Goal: Task Accomplishment & Management: Complete application form

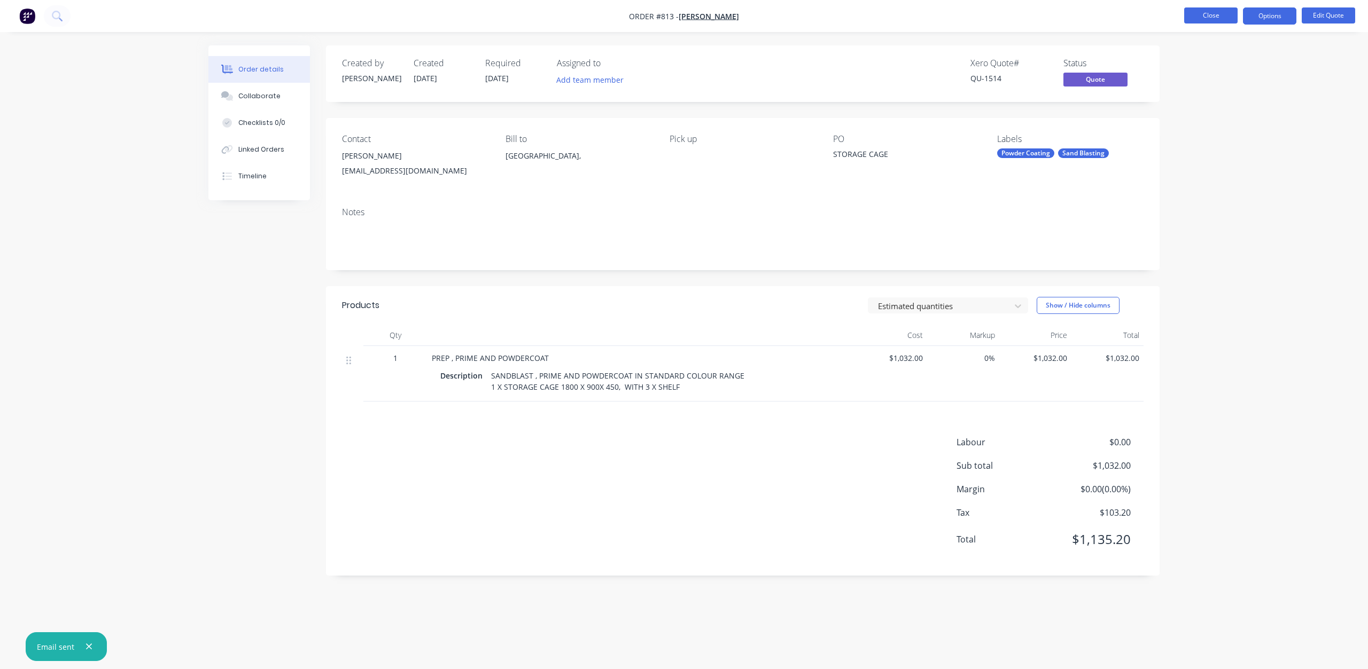
click at [1202, 14] on button "Close" at bounding box center [1210, 15] width 53 height 16
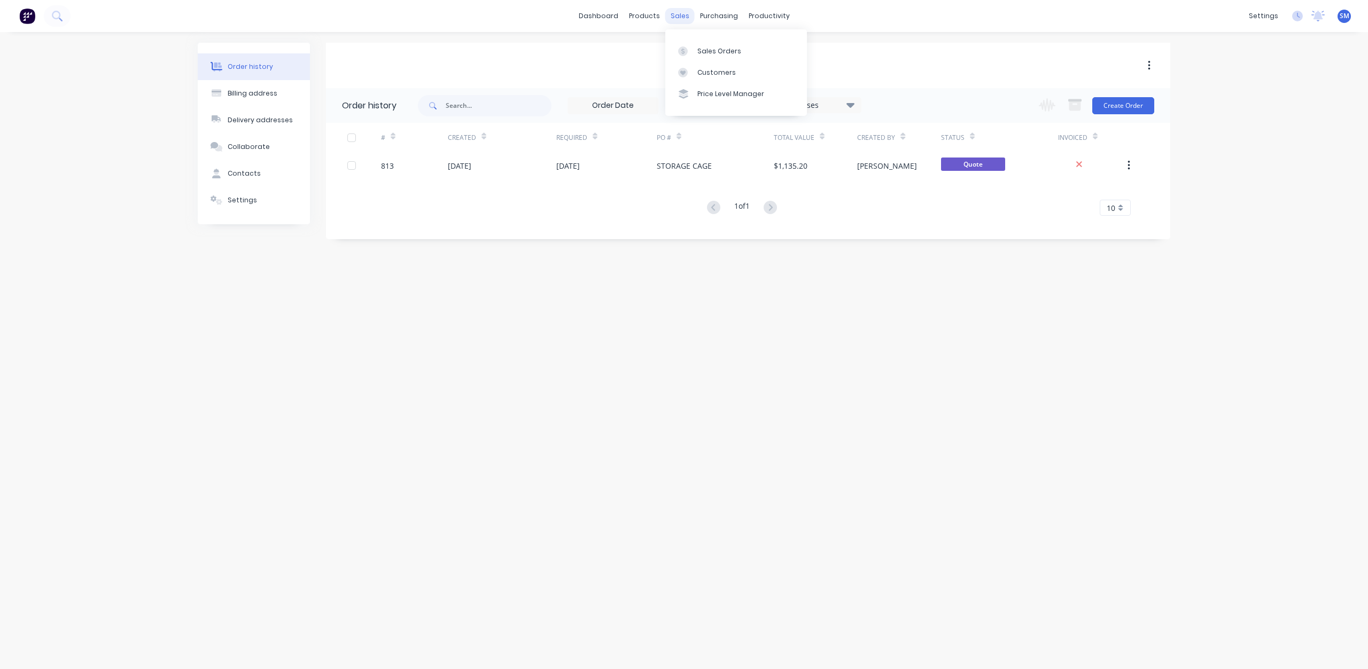
click at [678, 19] on div "sales" at bounding box center [679, 16] width 29 height 16
click at [678, 15] on div "sales" at bounding box center [679, 16] width 29 height 16
click at [714, 72] on div "Customers" at bounding box center [716, 73] width 38 height 10
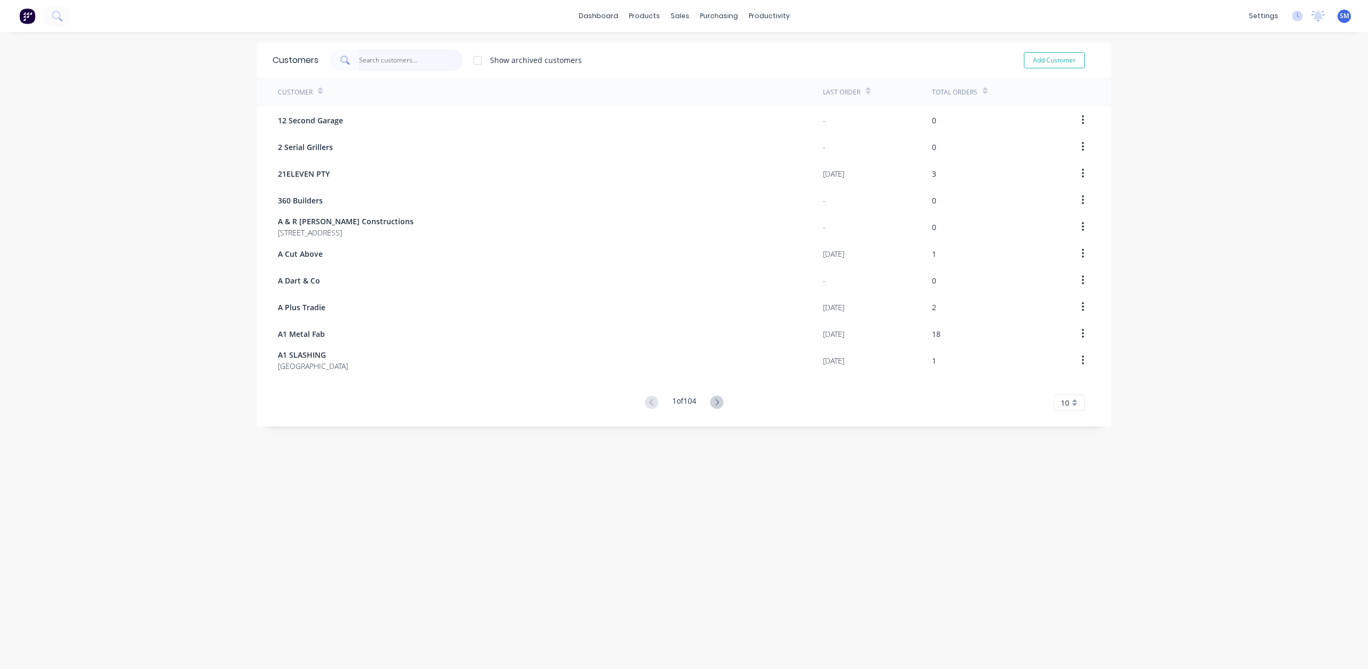
click at [359, 59] on input "text" at bounding box center [411, 60] width 104 height 21
click at [364, 58] on input "kinpin" at bounding box center [411, 60] width 104 height 21
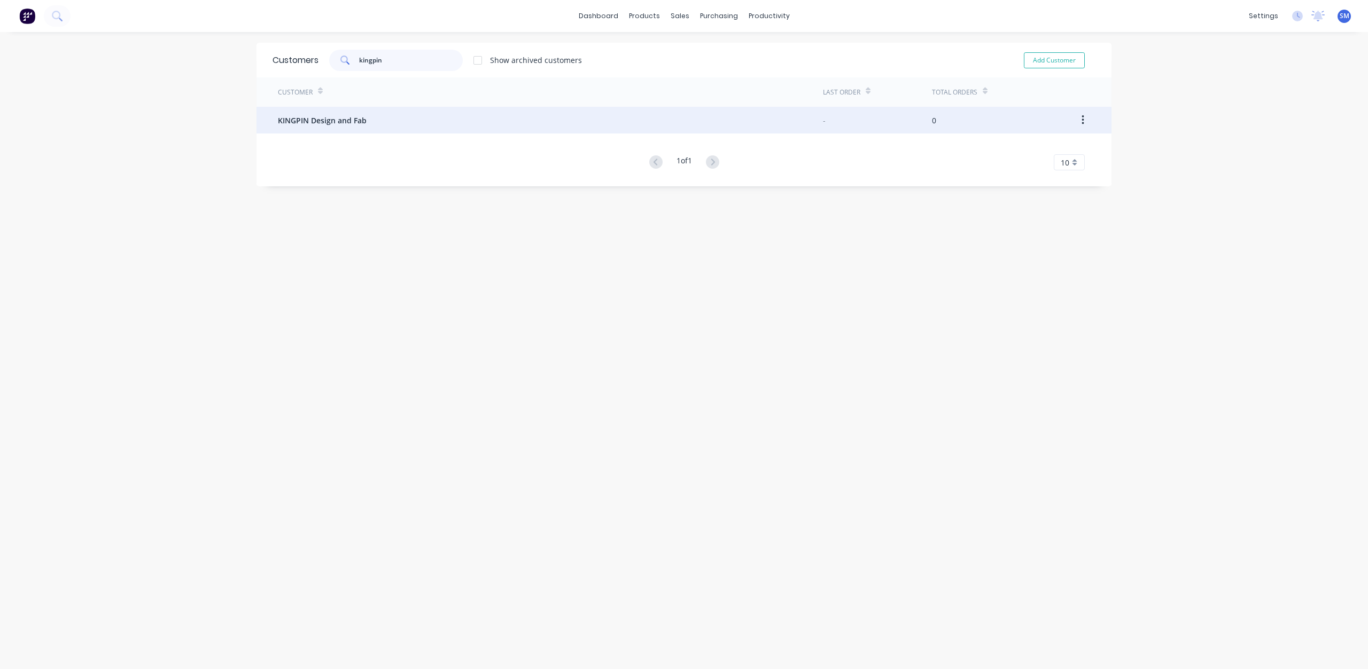
type input "kingpin"
click at [318, 120] on span "KINGPIN Design and Fab" at bounding box center [322, 120] width 89 height 11
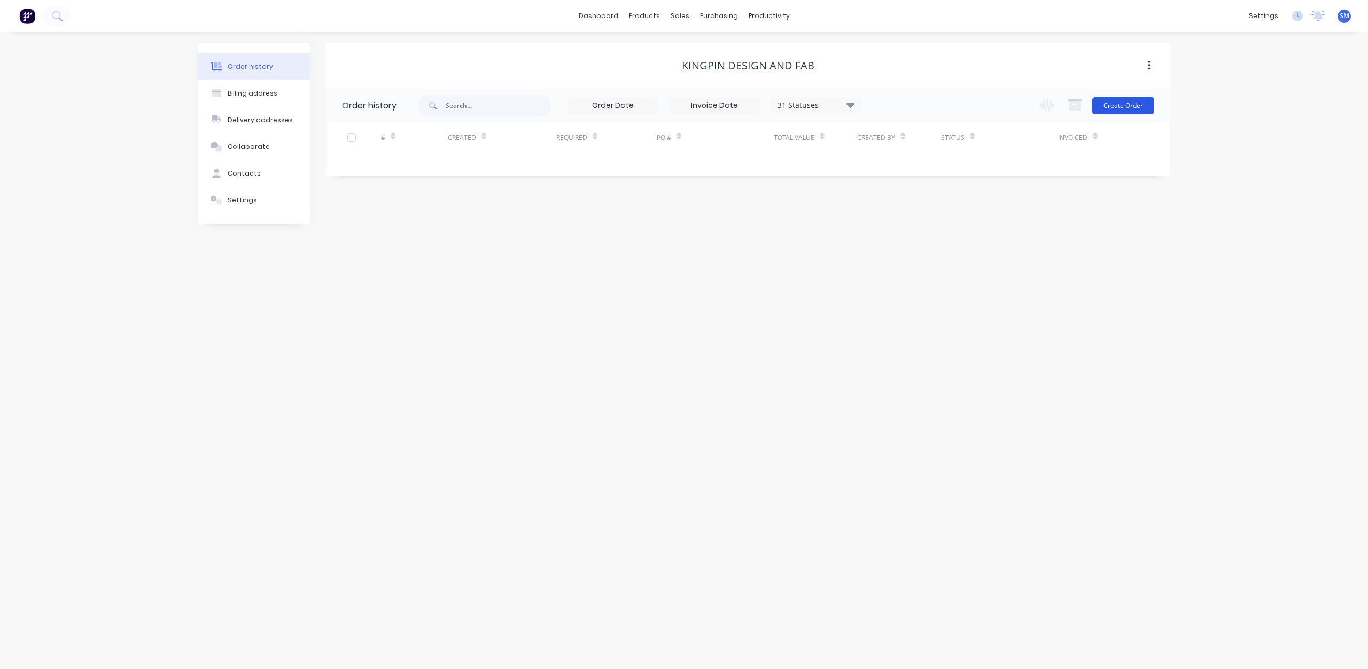
click at [1121, 112] on button "Create Order" at bounding box center [1123, 105] width 62 height 17
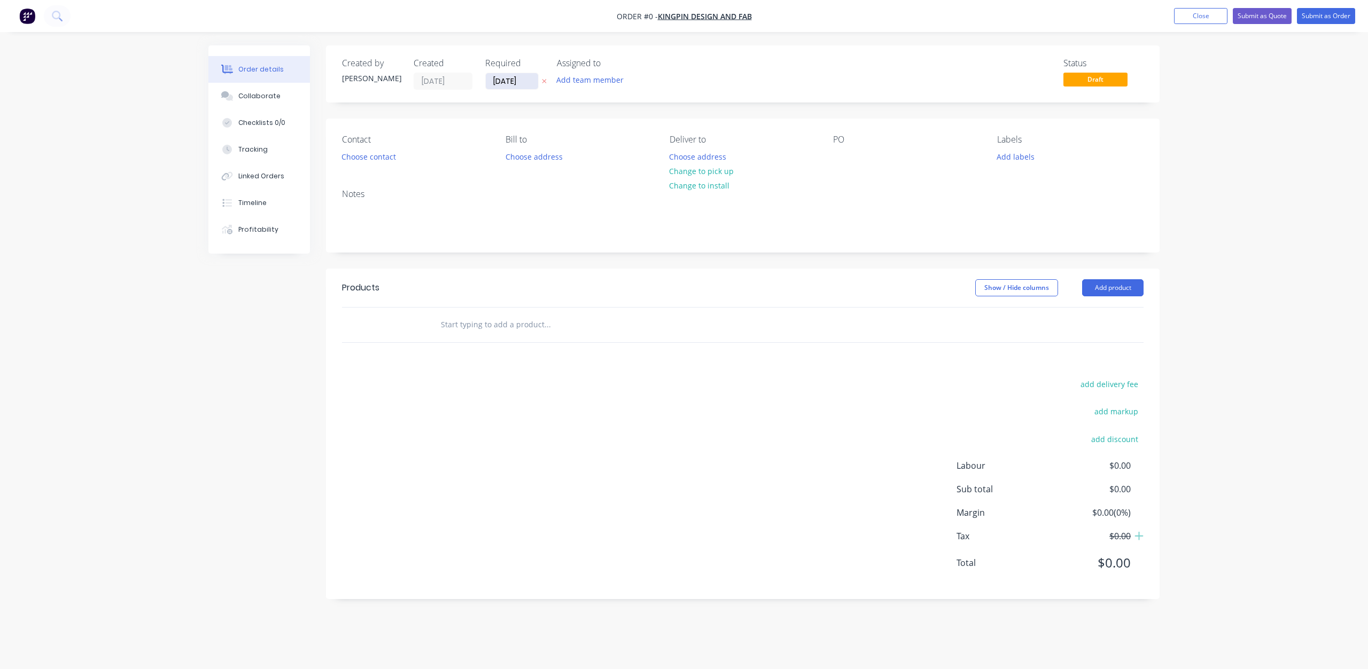
click at [509, 84] on input "[DATE]" at bounding box center [512, 81] width 52 height 16
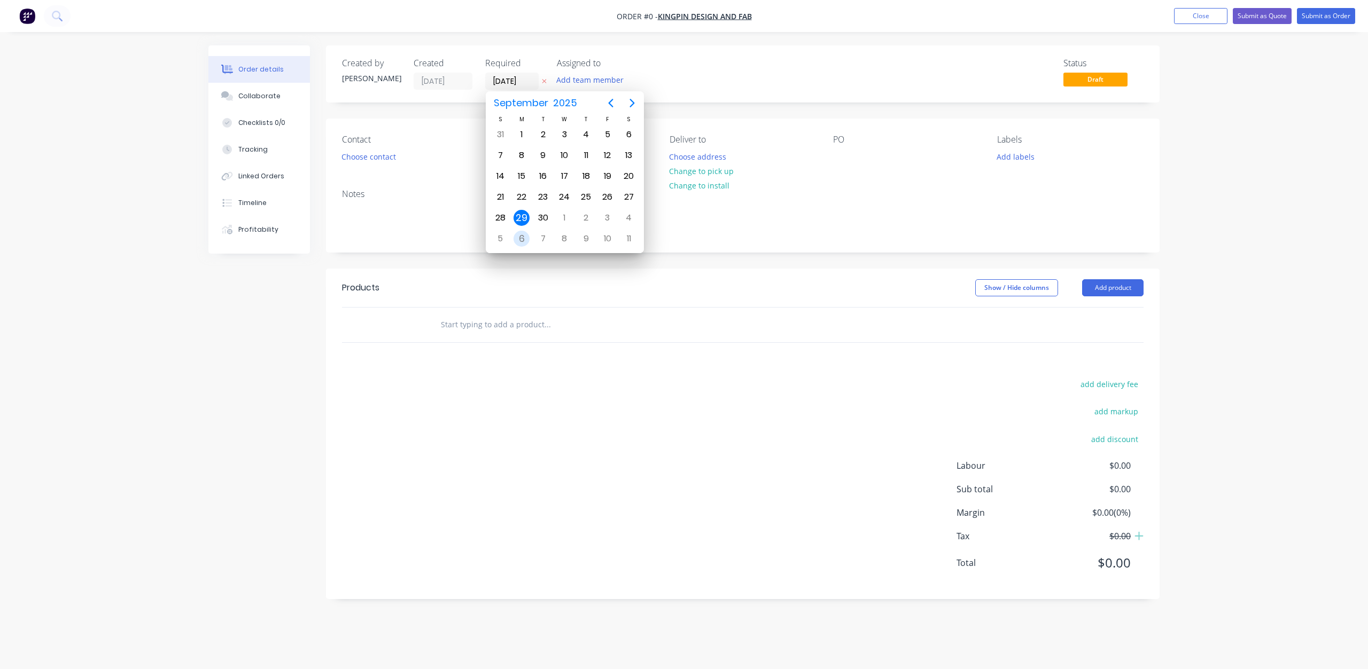
click at [524, 240] on div "6" at bounding box center [521, 239] width 16 height 16
type input "[DATE]"
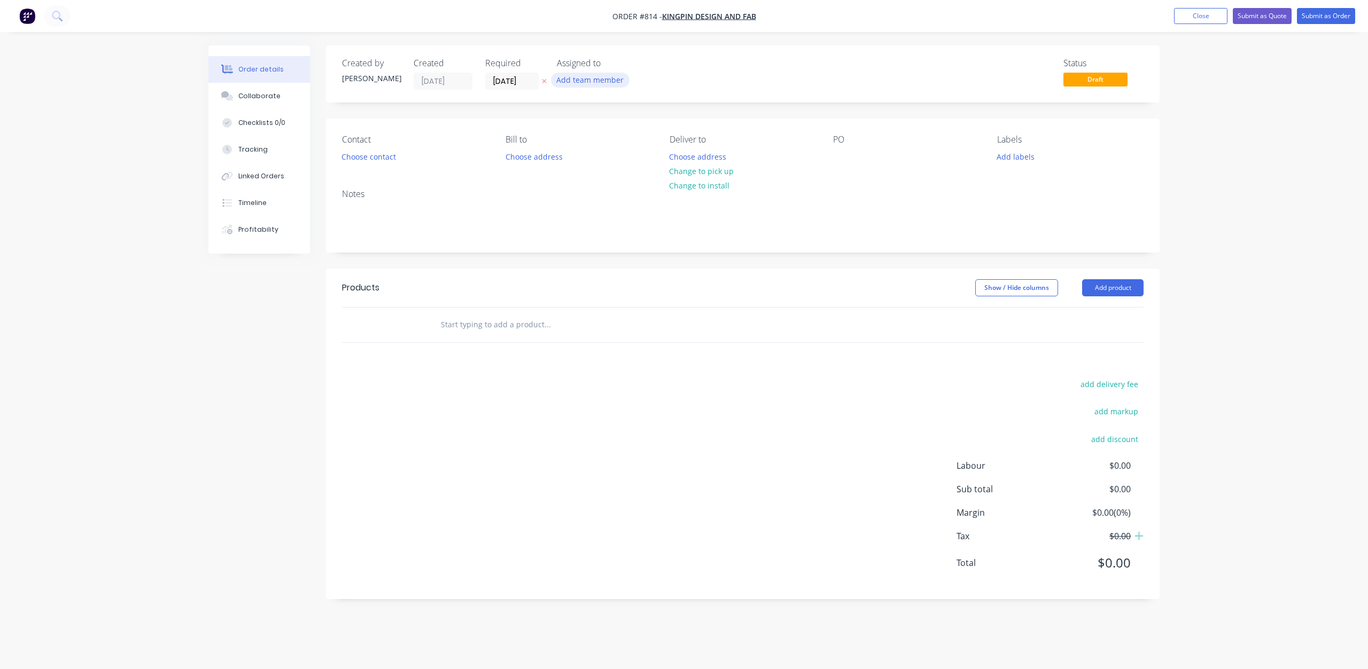
click at [585, 77] on button "Add team member" at bounding box center [590, 80] width 79 height 14
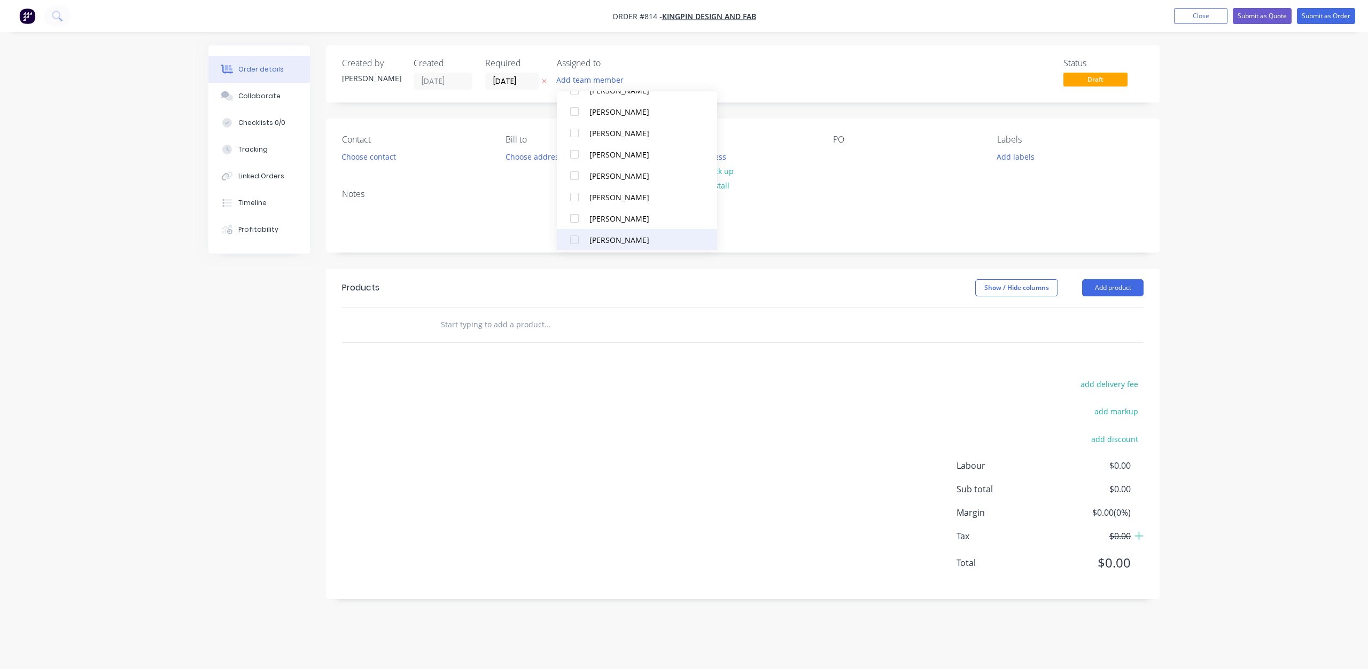
scroll to position [203, 0]
click at [572, 233] on div at bounding box center [574, 235] width 21 height 21
drag, startPoint x: 573, startPoint y: 243, endPoint x: 589, endPoint y: 244, distance: 16.6
click at [573, 245] on div at bounding box center [574, 246] width 21 height 21
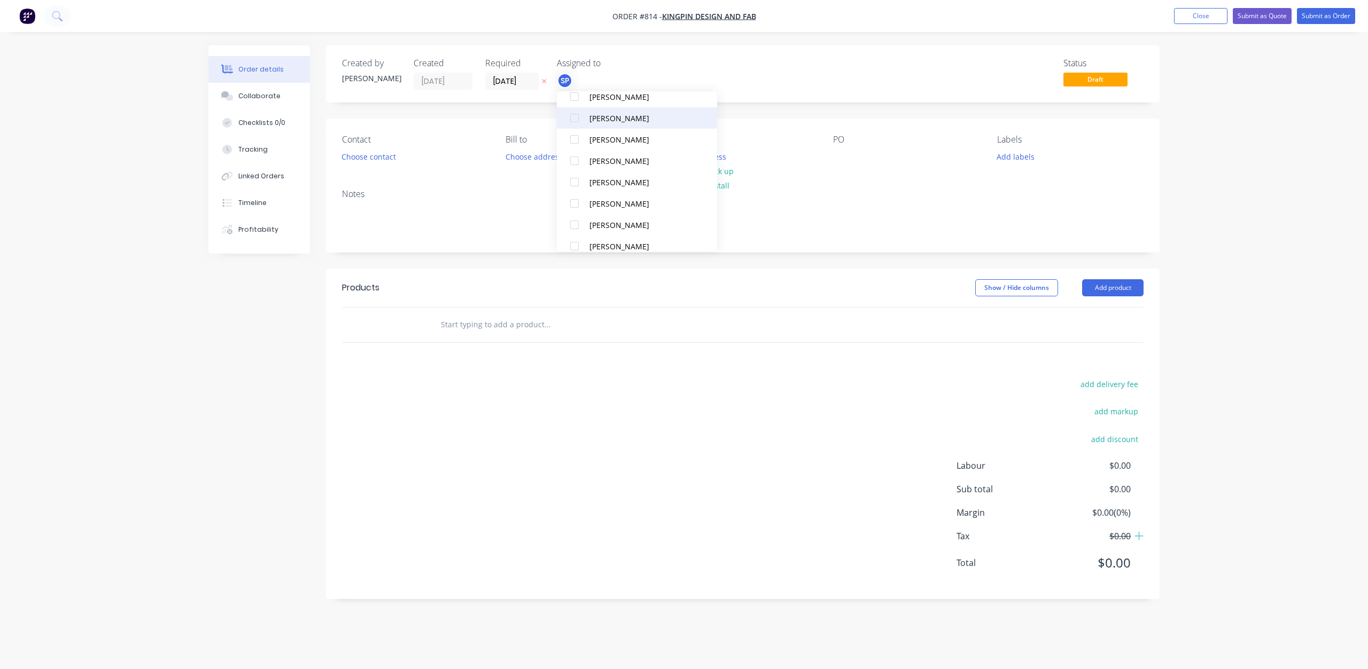
scroll to position [0, 0]
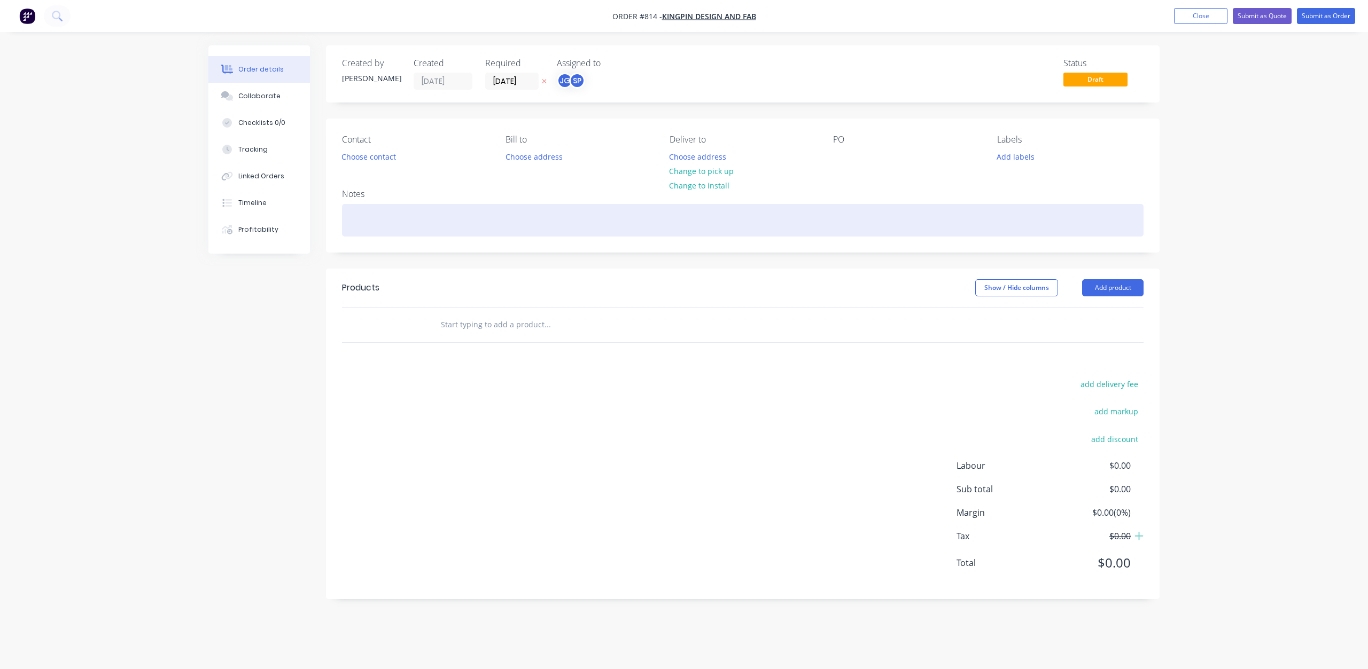
click at [886, 218] on div at bounding box center [742, 220] width 801 height 33
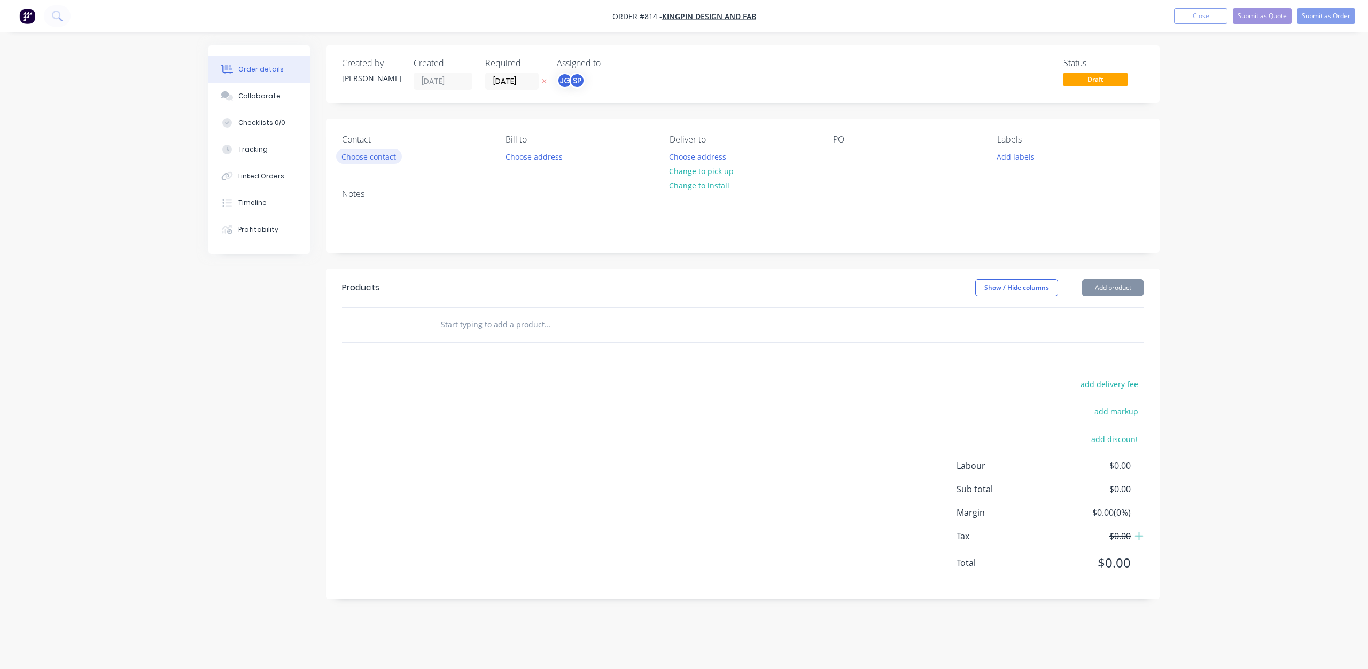
click at [351, 157] on button "Choose contact" at bounding box center [369, 156] width 66 height 14
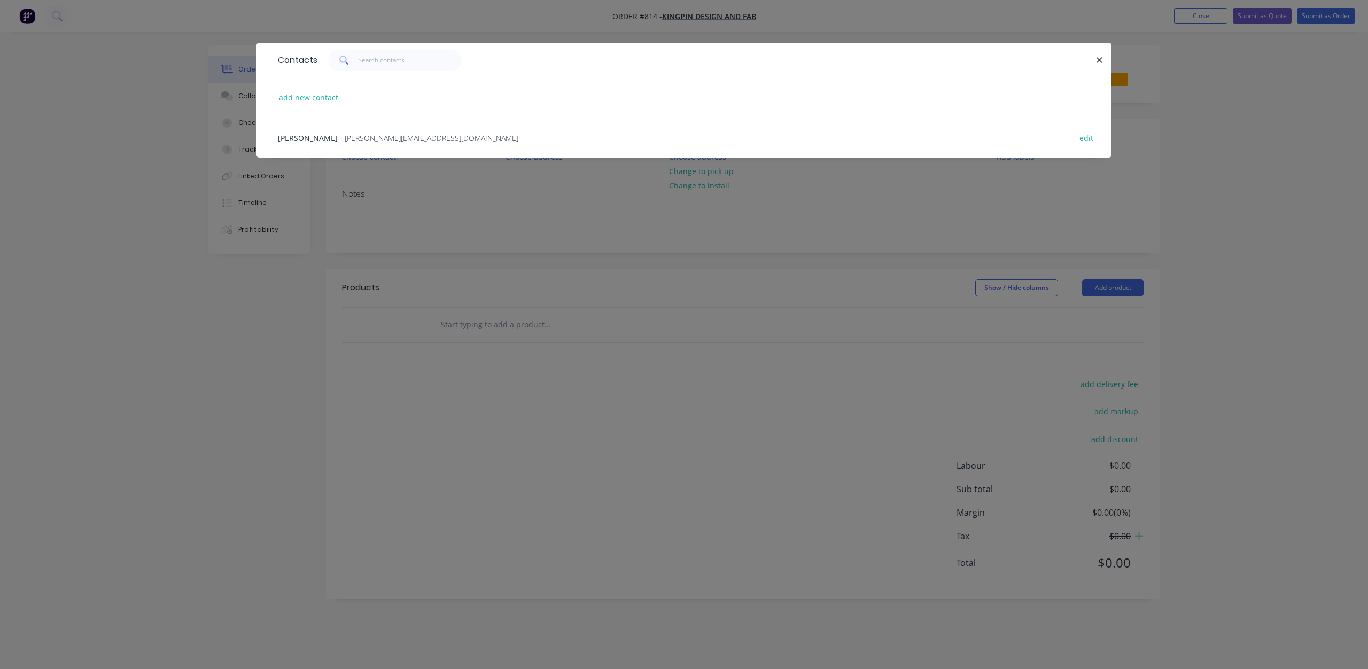
click at [343, 138] on span "- [PERSON_NAME][EMAIL_ADDRESS][DOMAIN_NAME] -" at bounding box center [431, 138] width 183 height 10
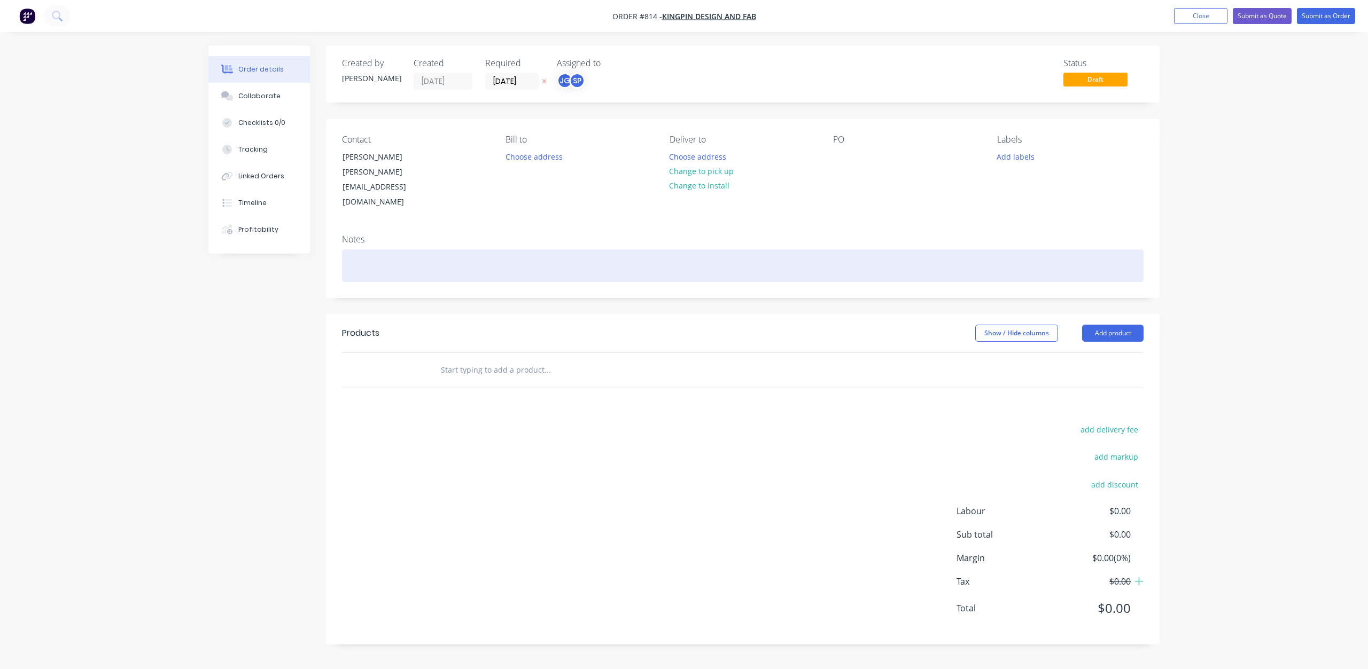
click at [375, 249] on div at bounding box center [742, 265] width 801 height 33
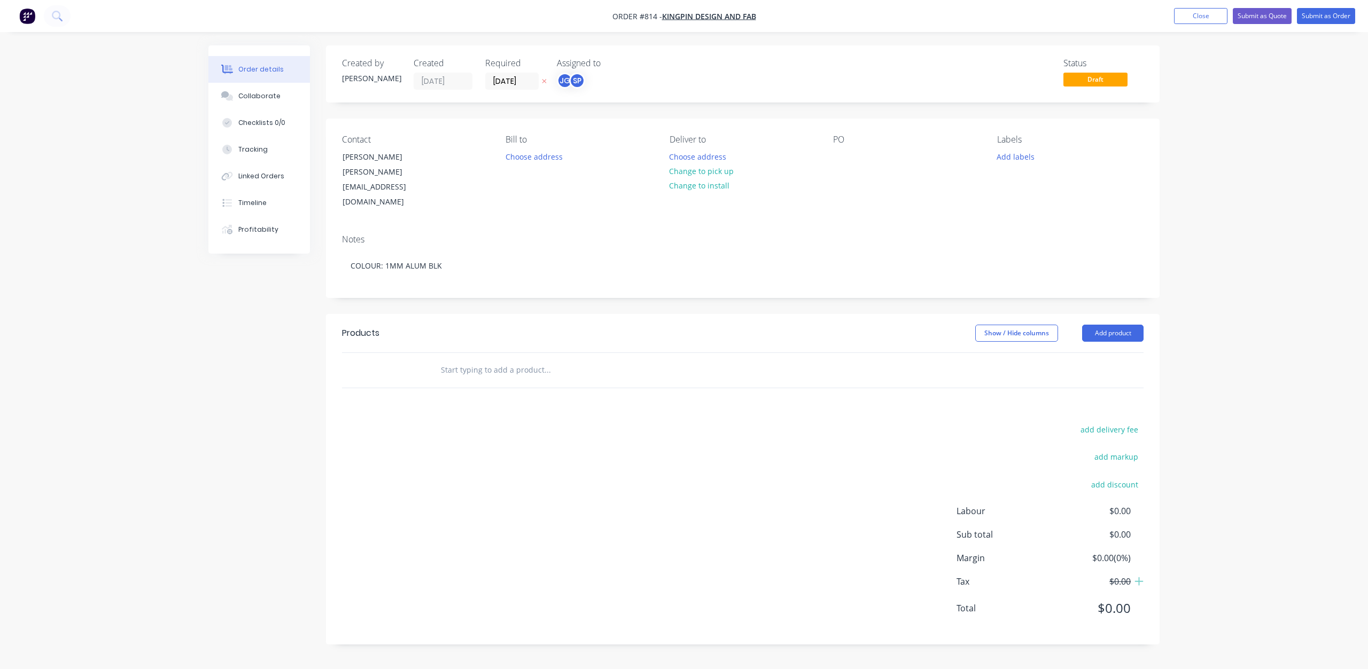
click at [426, 353] on div at bounding box center [395, 370] width 64 height 35
click at [454, 360] on input "text" at bounding box center [547, 370] width 214 height 21
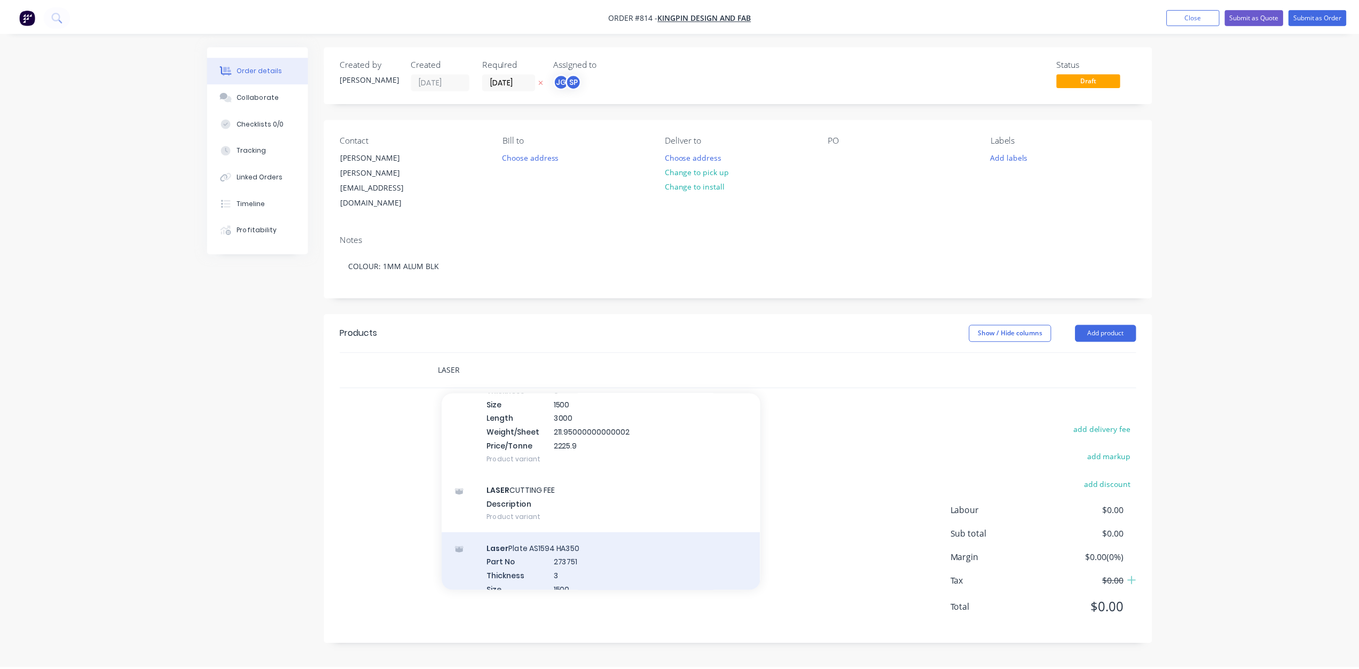
scroll to position [321, 0]
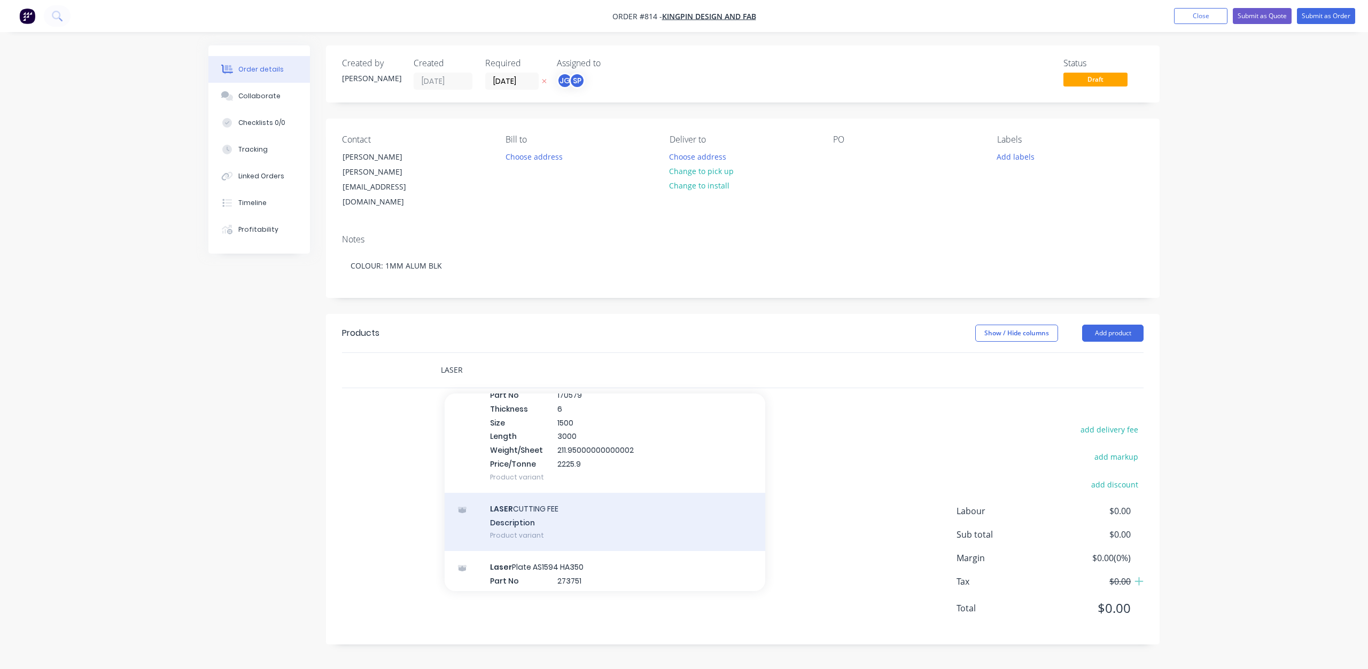
type input "LASER"
click at [526, 493] on div "LASER CUTTING FEE Description Product variant" at bounding box center [604, 522] width 321 height 59
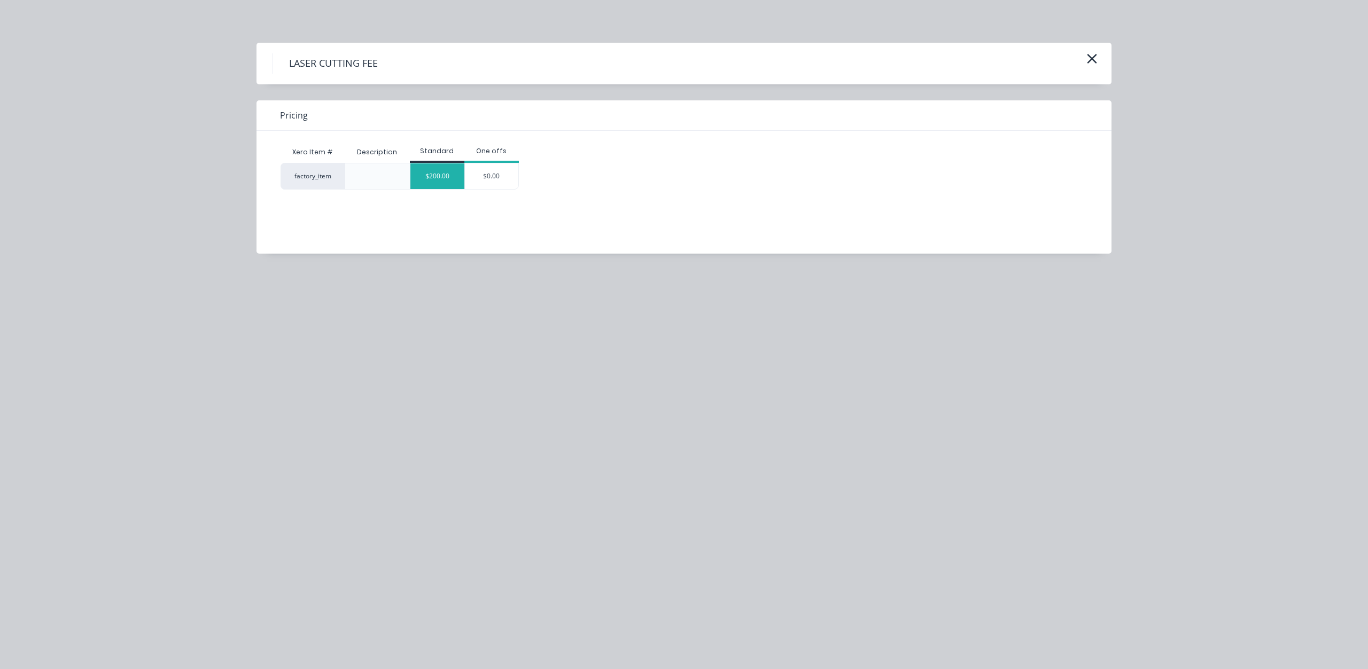
click at [450, 171] on div "$200.00" at bounding box center [437, 176] width 54 height 26
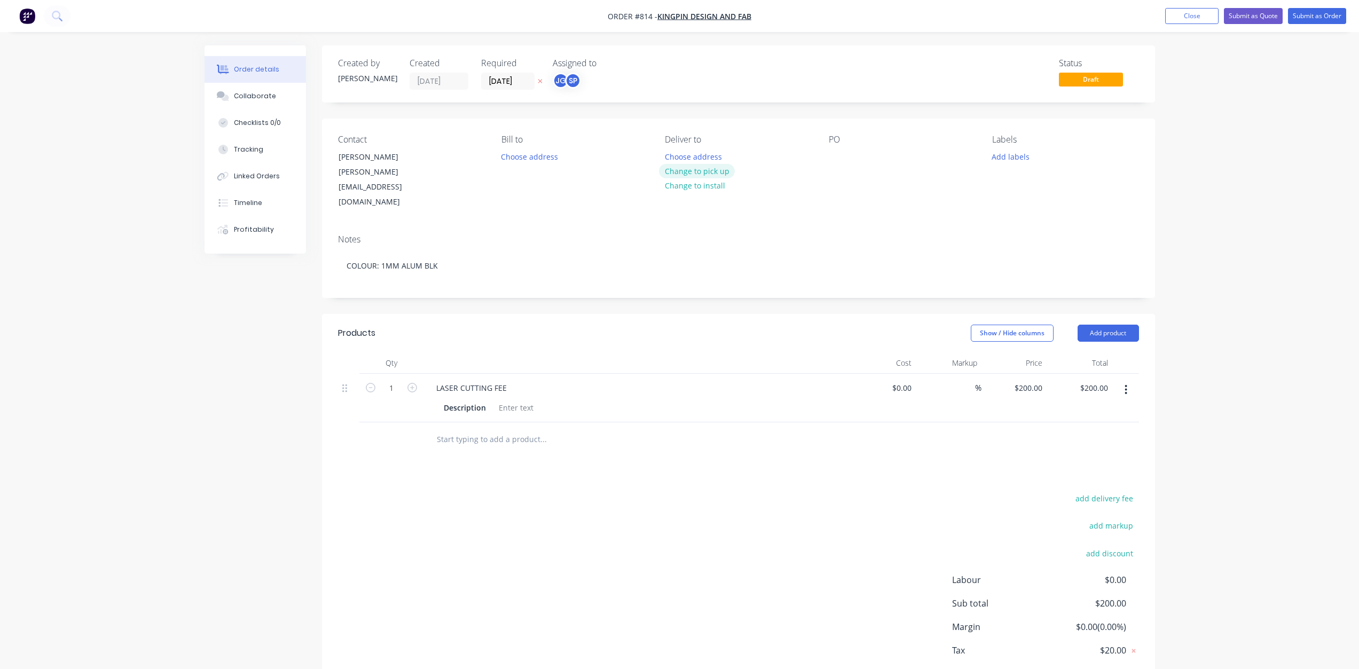
click at [692, 173] on button "Change to pick up" at bounding box center [697, 171] width 76 height 14
click at [840, 154] on div at bounding box center [837, 156] width 17 height 15
click at [1012, 151] on button "Add labels" at bounding box center [1011, 156] width 49 height 14
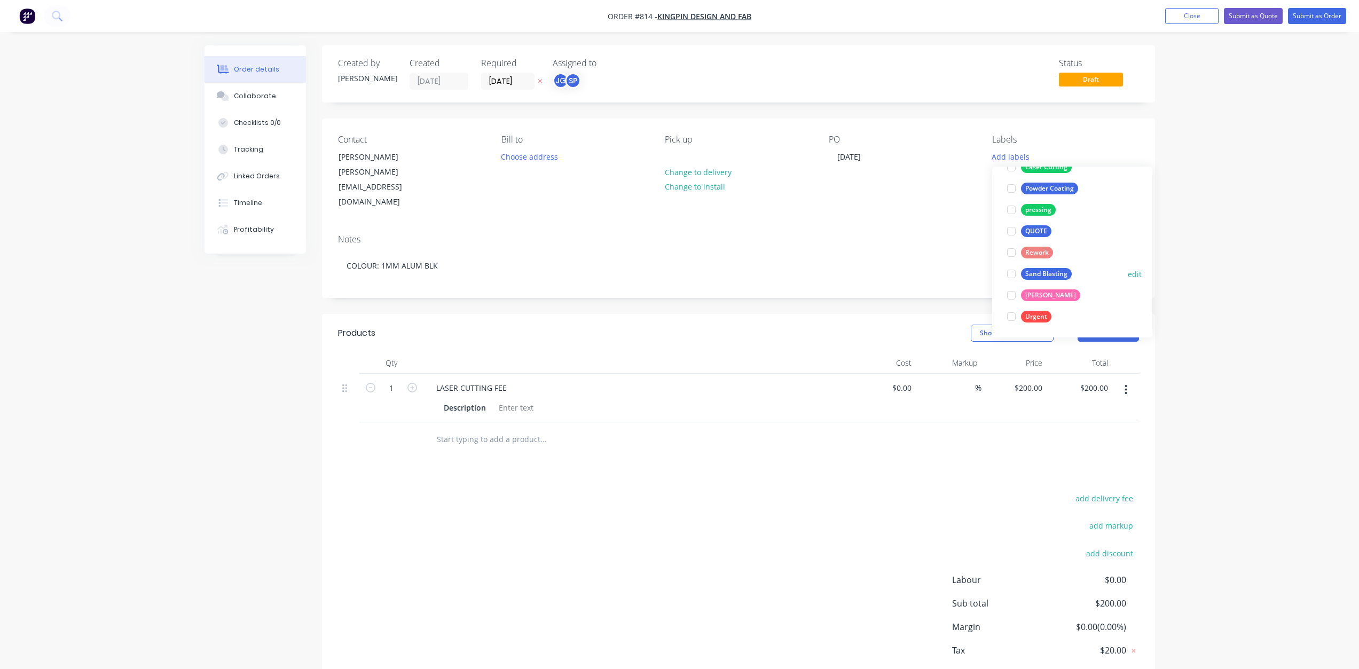
scroll to position [214, 0]
click at [1011, 189] on div at bounding box center [1011, 187] width 21 height 21
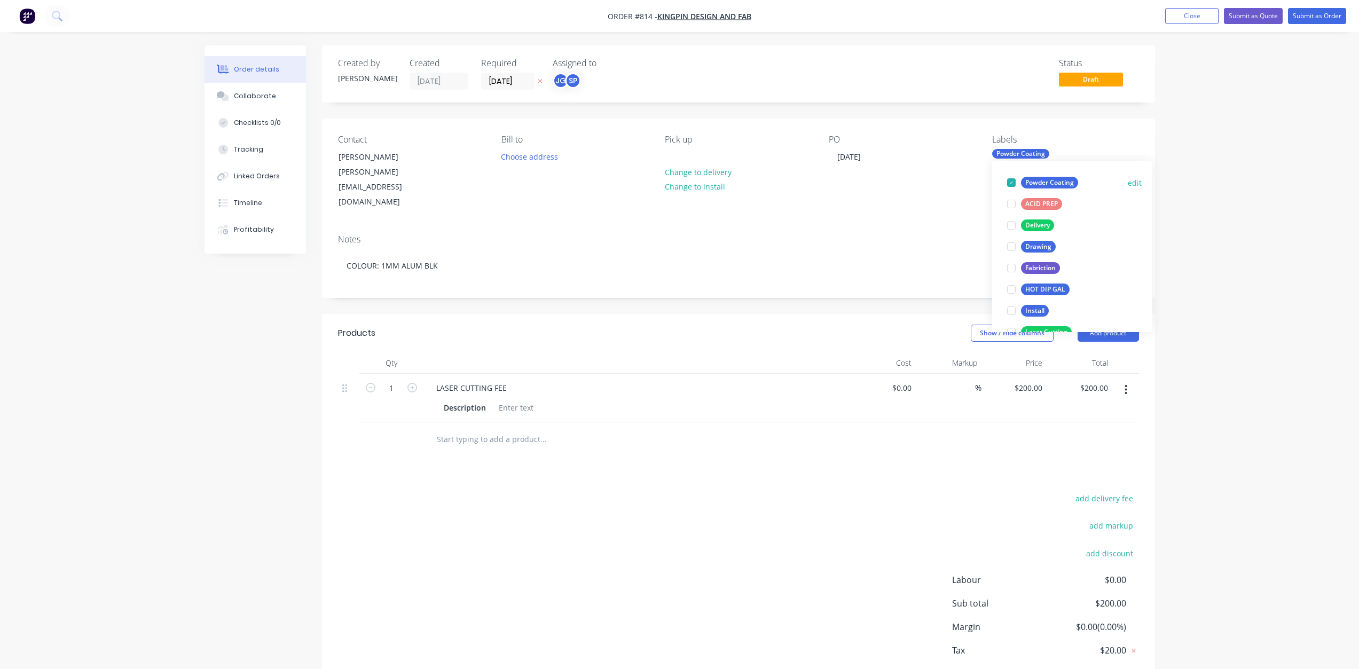
click at [1015, 182] on div at bounding box center [1011, 182] width 21 height 21
click at [1010, 229] on div at bounding box center [1011, 230] width 21 height 21
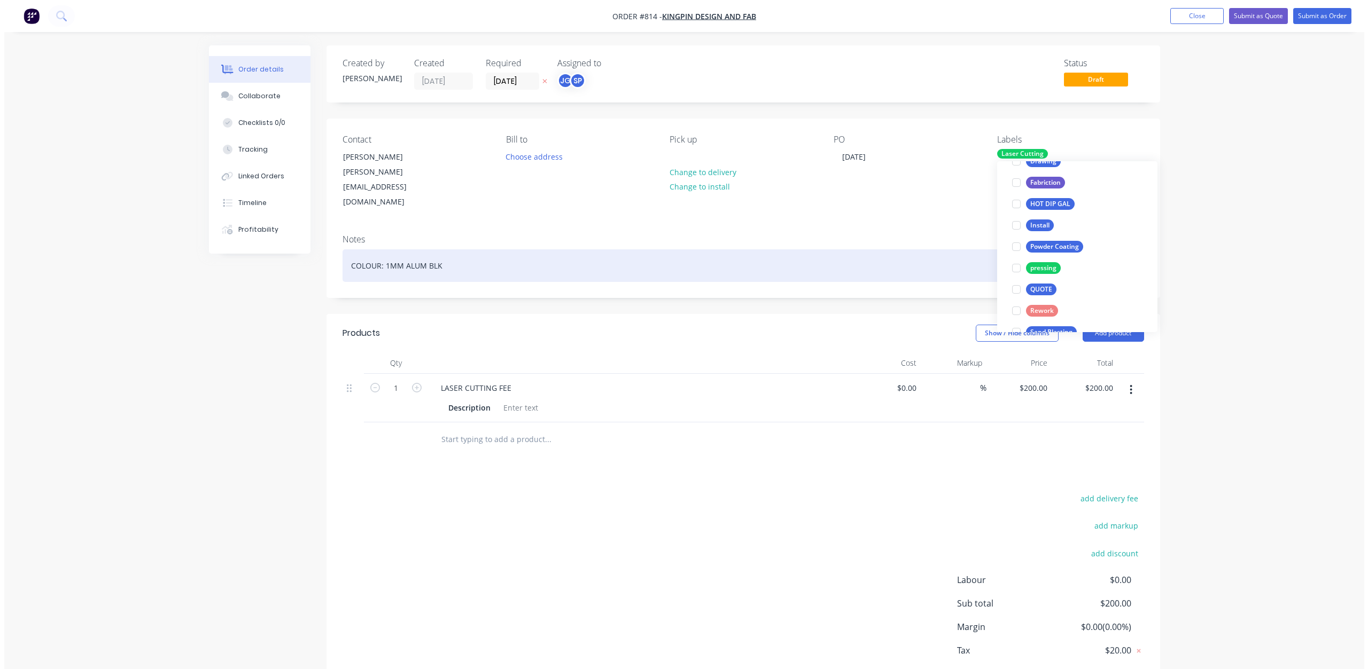
scroll to position [21, 0]
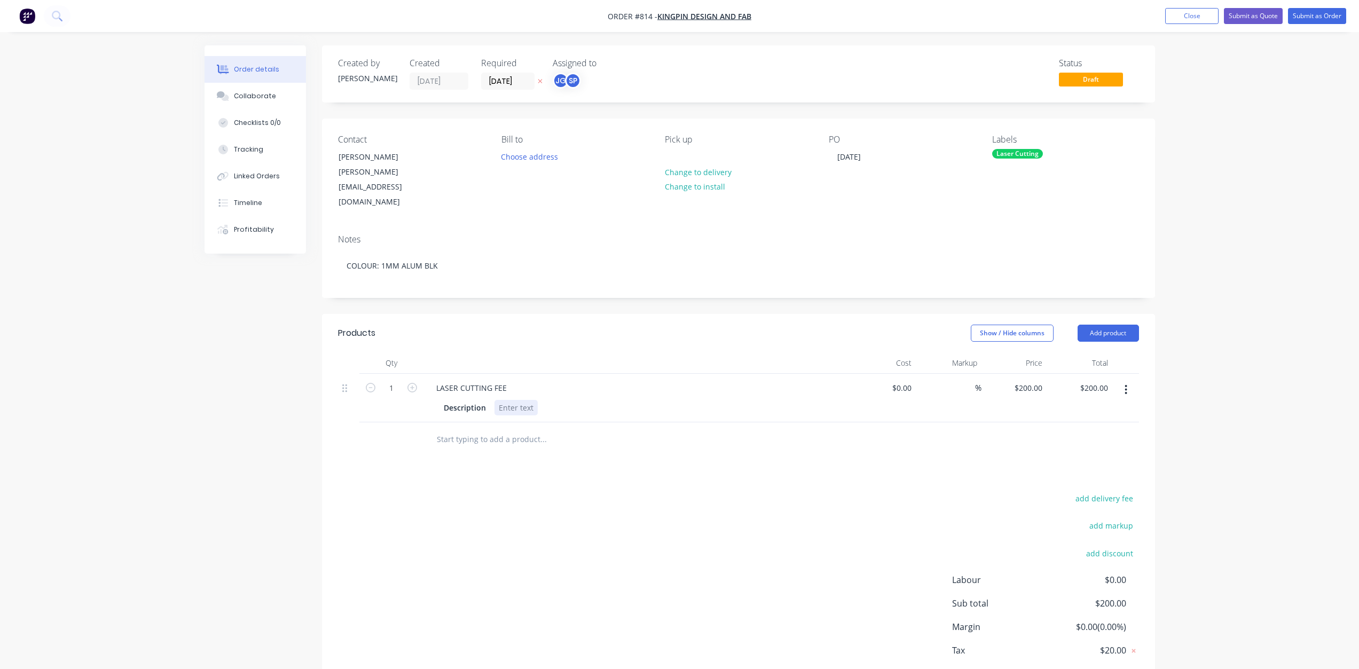
click at [515, 400] on div at bounding box center [516, 407] width 43 height 15
click at [392, 380] on input "1" at bounding box center [392, 388] width 28 height 16
type input "400"
type input "$80,000.00"
click at [457, 400] on div "Description" at bounding box center [465, 407] width 51 height 15
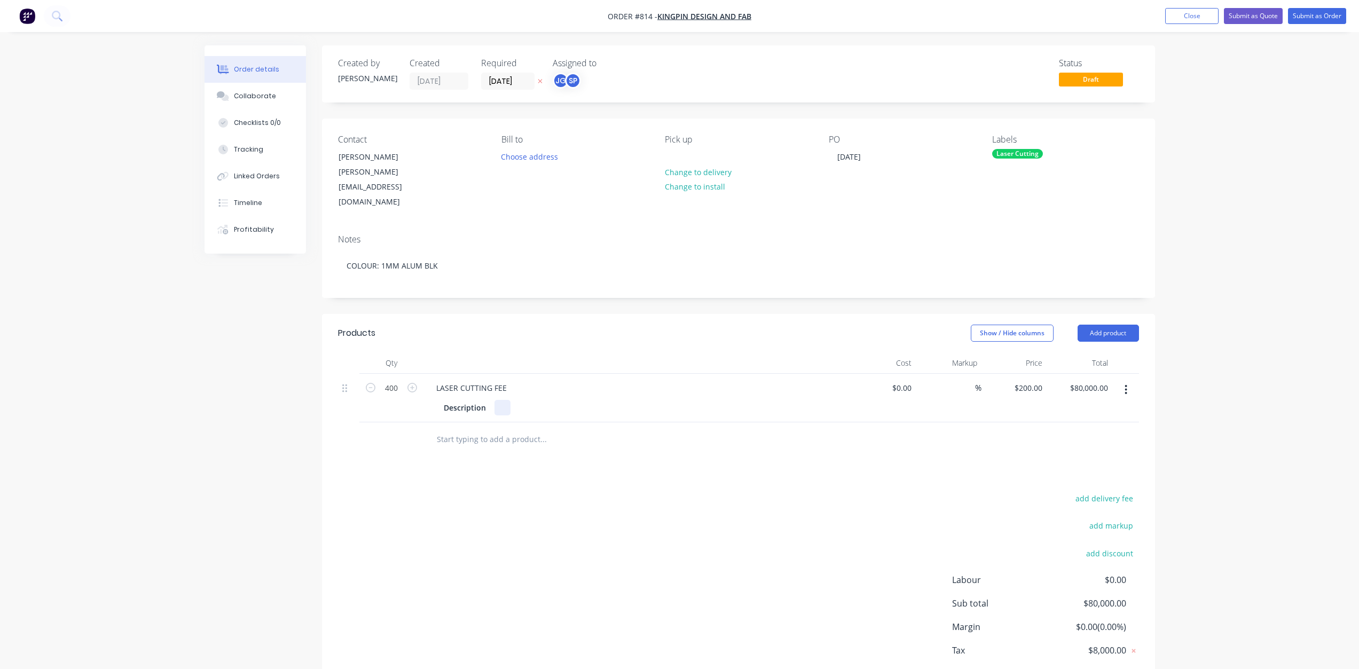
click at [495, 400] on div at bounding box center [503, 407] width 16 height 15
click at [908, 380] on input at bounding box center [904, 387] width 25 height 15
type input "$4.47"
type input "$1,788.00"
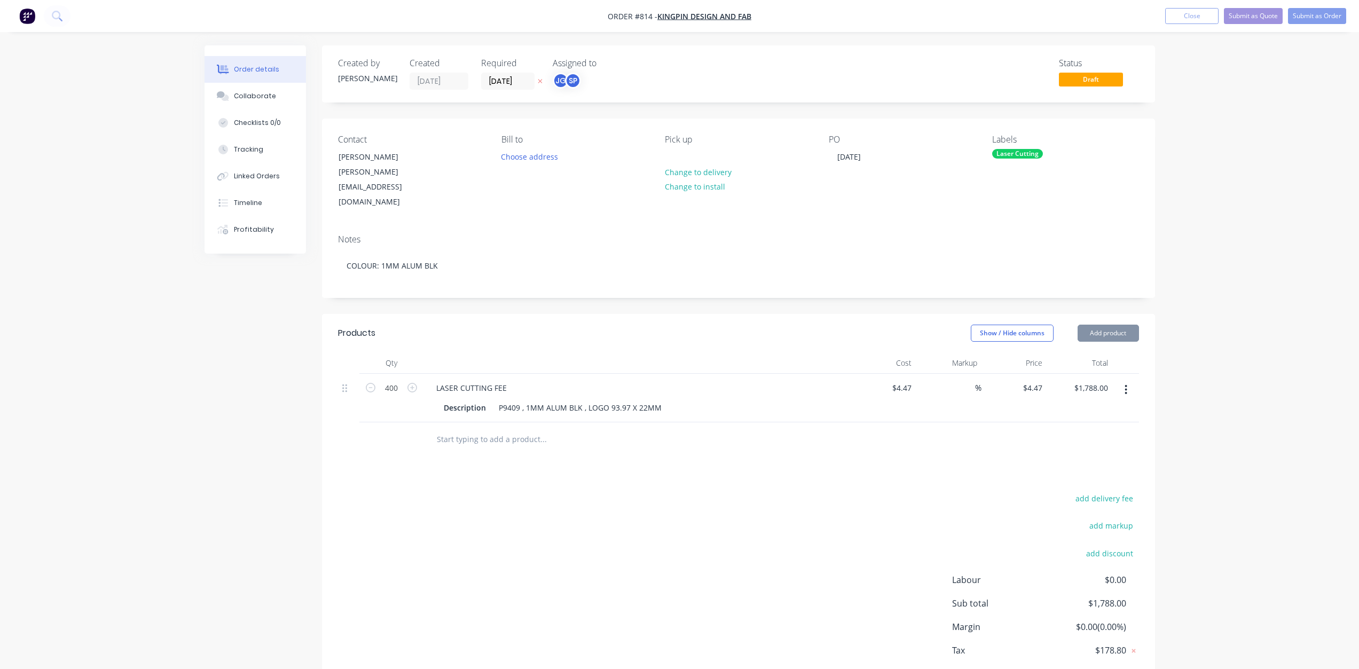
click at [948, 423] on div at bounding box center [738, 440] width 801 height 35
click at [1309, 17] on button "Submit as Order" at bounding box center [1317, 16] width 58 height 16
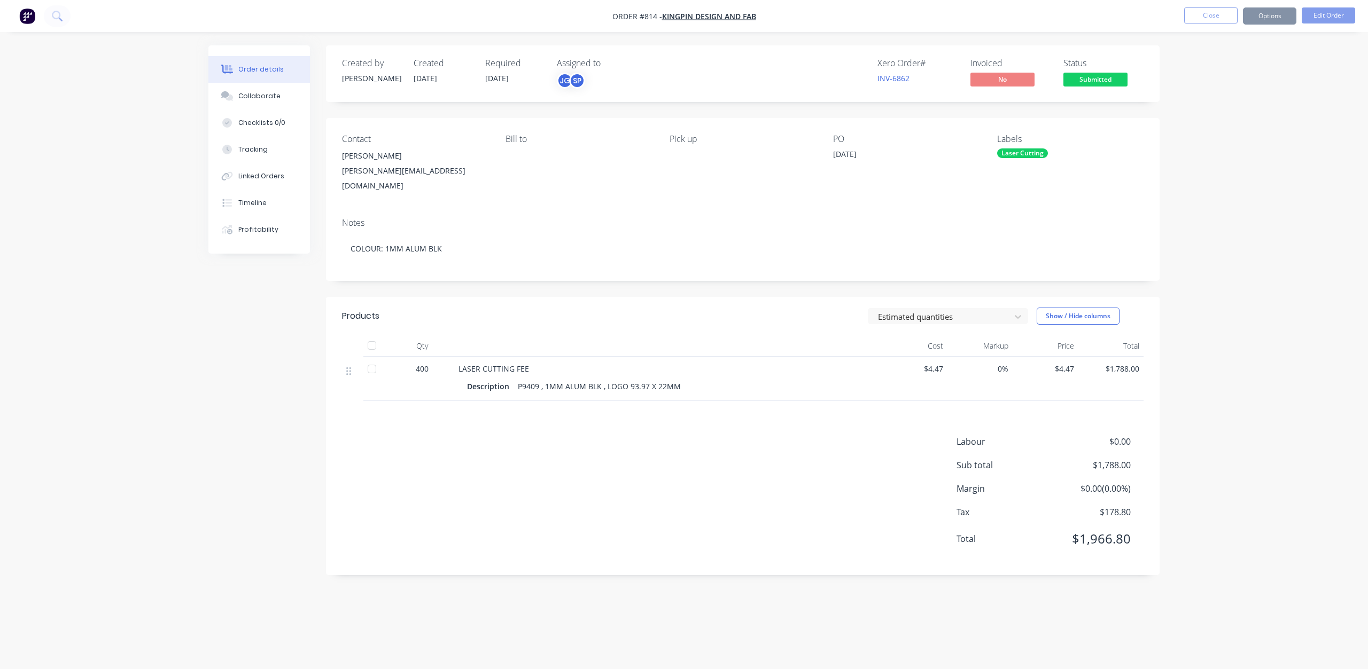
click at [1273, 17] on button "Options" at bounding box center [1269, 15] width 53 height 17
click at [1210, 131] on div "Work Order" at bounding box center [1237, 128] width 98 height 15
click at [1221, 107] on div "Without pricing" at bounding box center [1237, 107] width 98 height 15
click at [253, 95] on div "Collaborate" at bounding box center [259, 96] width 42 height 10
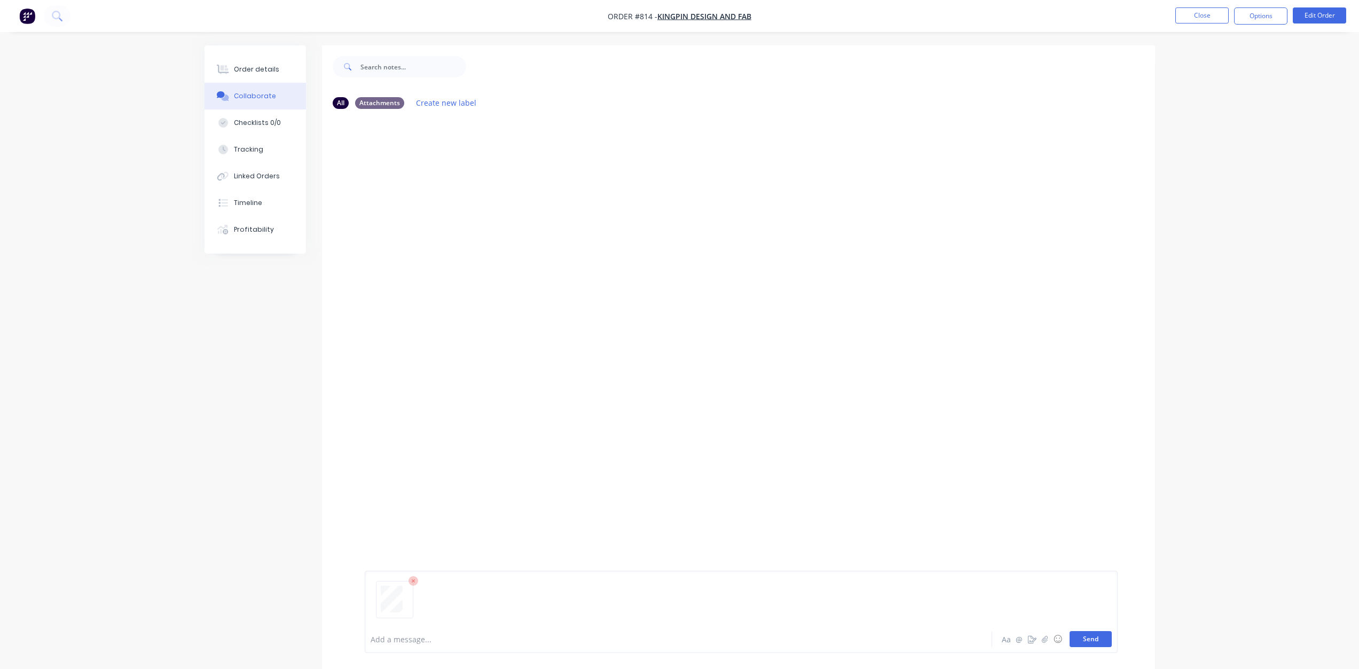
click at [1091, 636] on button "Send" at bounding box center [1091, 639] width 42 height 16
click at [1202, 19] on button "Close" at bounding box center [1202, 15] width 53 height 16
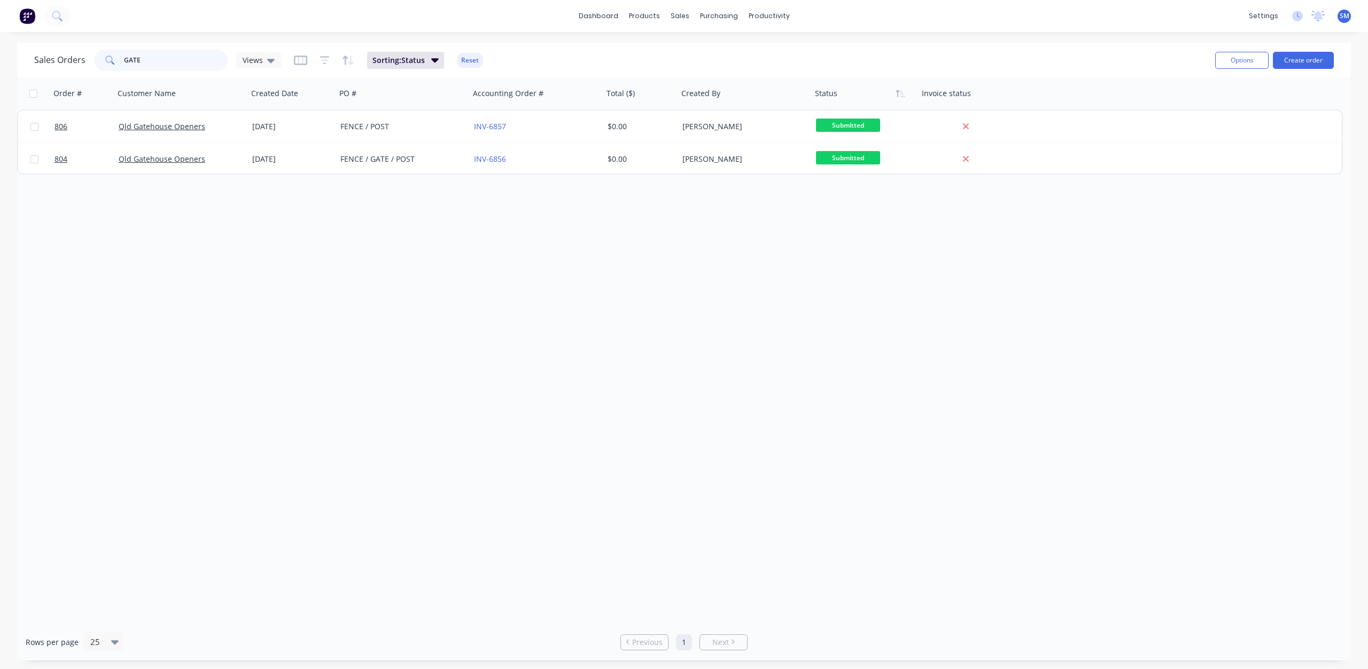
drag, startPoint x: 135, startPoint y: 61, endPoint x: 104, endPoint y: 59, distance: 30.5
click at [104, 59] on div "GATE" at bounding box center [161, 60] width 134 height 21
type input "KING"
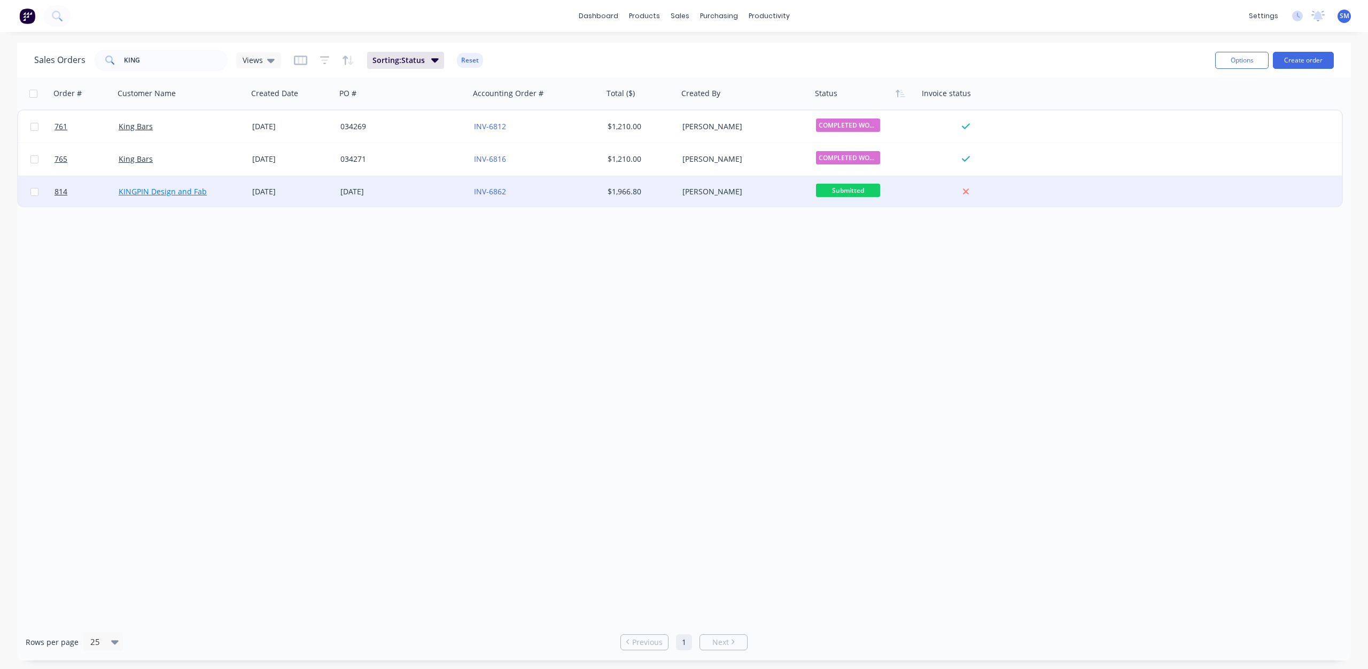
click at [173, 193] on link "KINGPIN Design and Fab" at bounding box center [163, 191] width 88 height 10
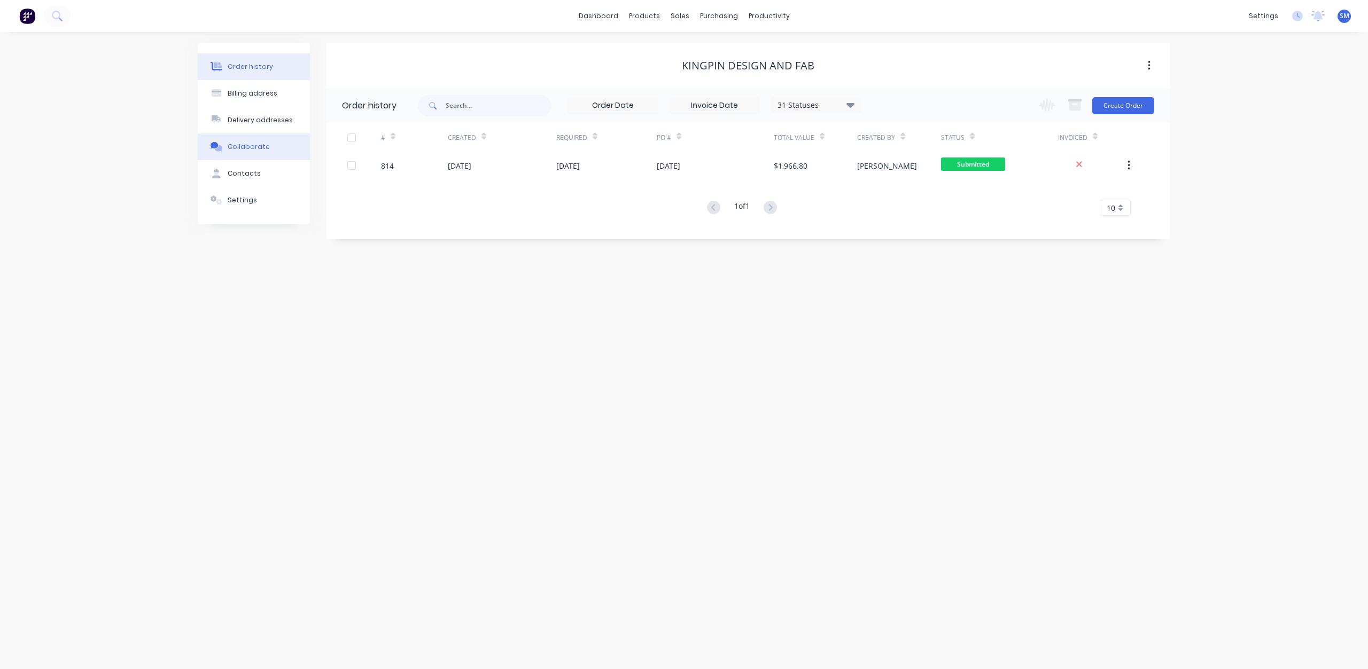
click at [245, 146] on div "Collaborate" at bounding box center [249, 147] width 42 height 10
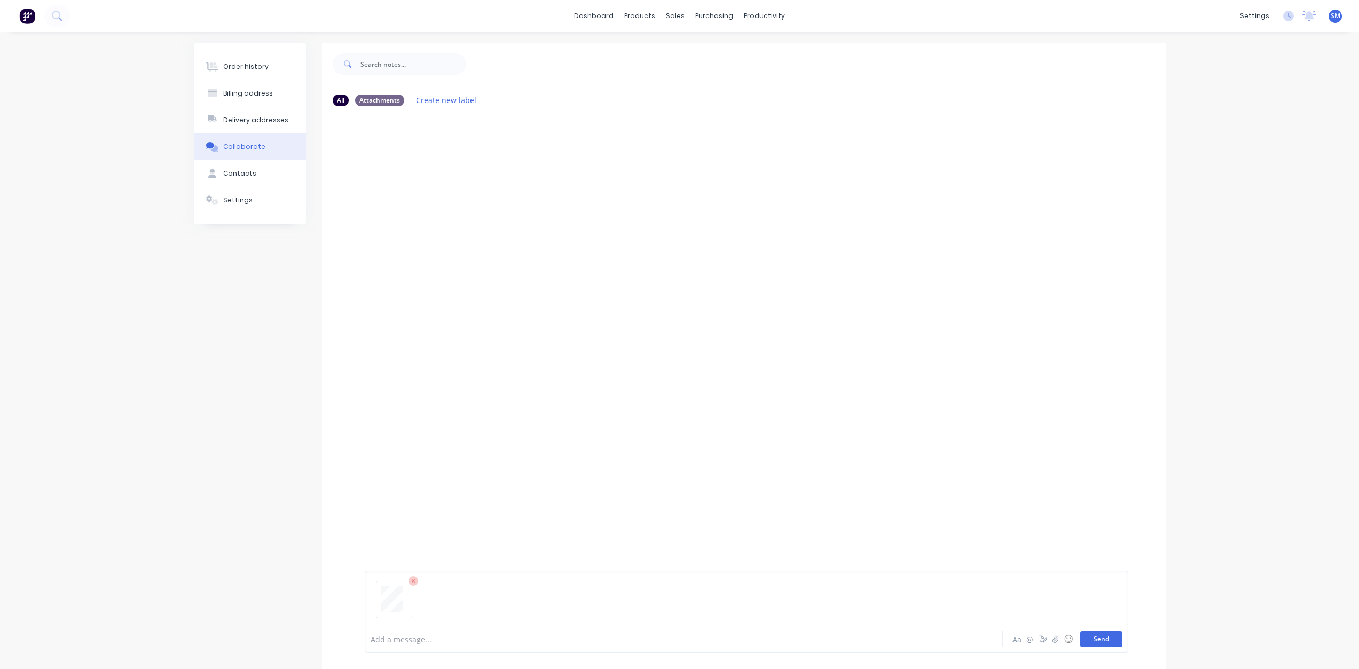
click at [1103, 646] on button "Send" at bounding box center [1102, 639] width 42 height 16
click at [673, 14] on div "sales" at bounding box center [675, 16] width 29 height 16
click at [701, 51] on div "Sales Orders" at bounding box center [715, 51] width 44 height 10
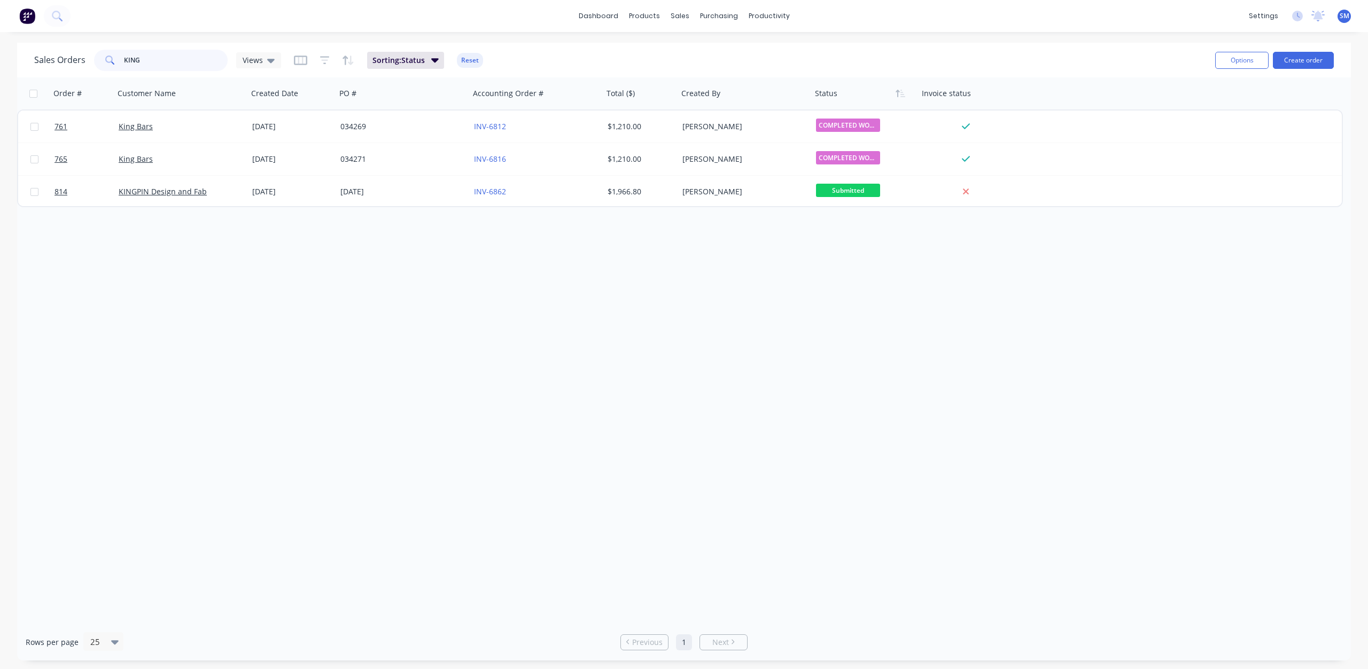
drag, startPoint x: 158, startPoint y: 58, endPoint x: 84, endPoint y: 60, distance: 73.7
click at [82, 58] on div "Sales Orders KING Views" at bounding box center [157, 60] width 247 height 21
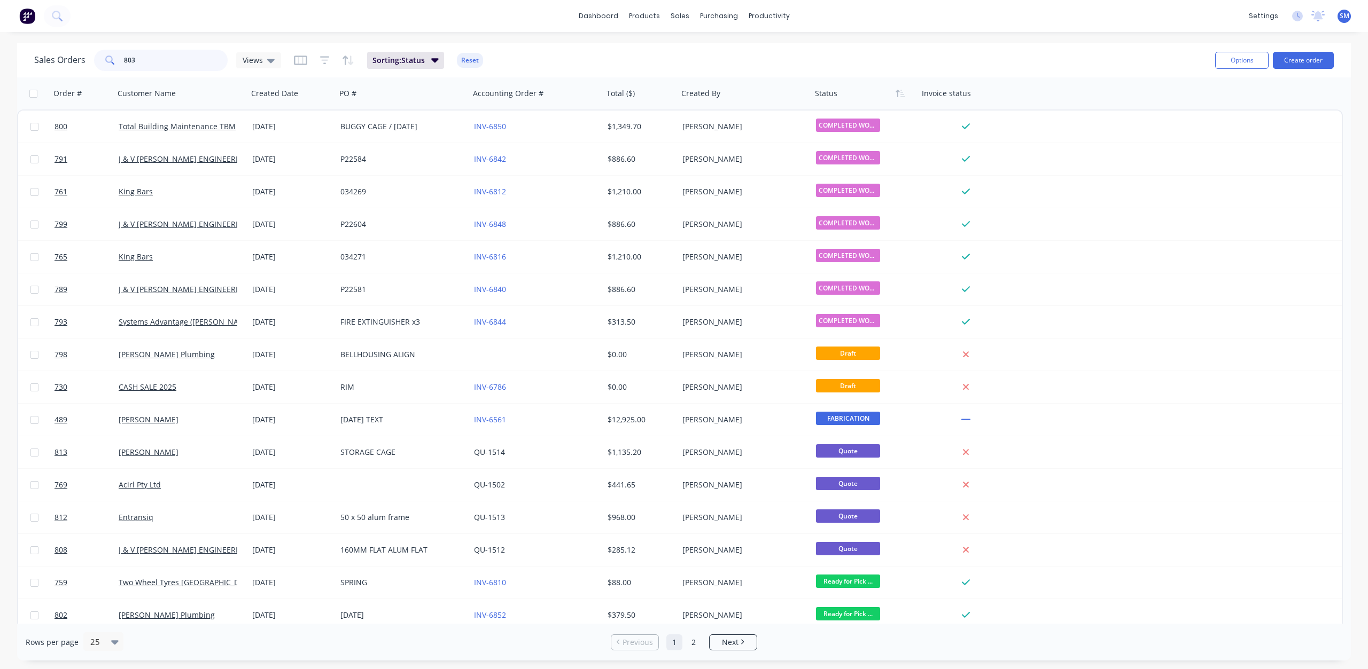
type input "803"
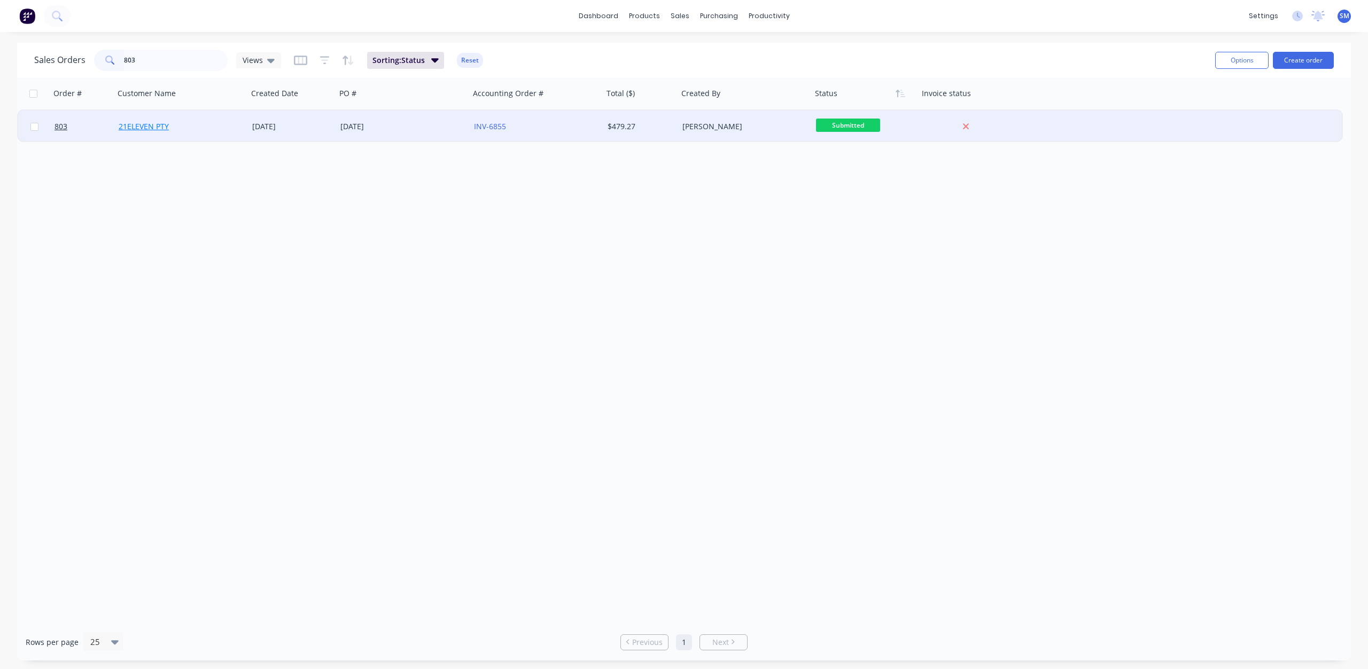
click at [132, 129] on link "21ELEVEN PTY" at bounding box center [144, 126] width 50 height 10
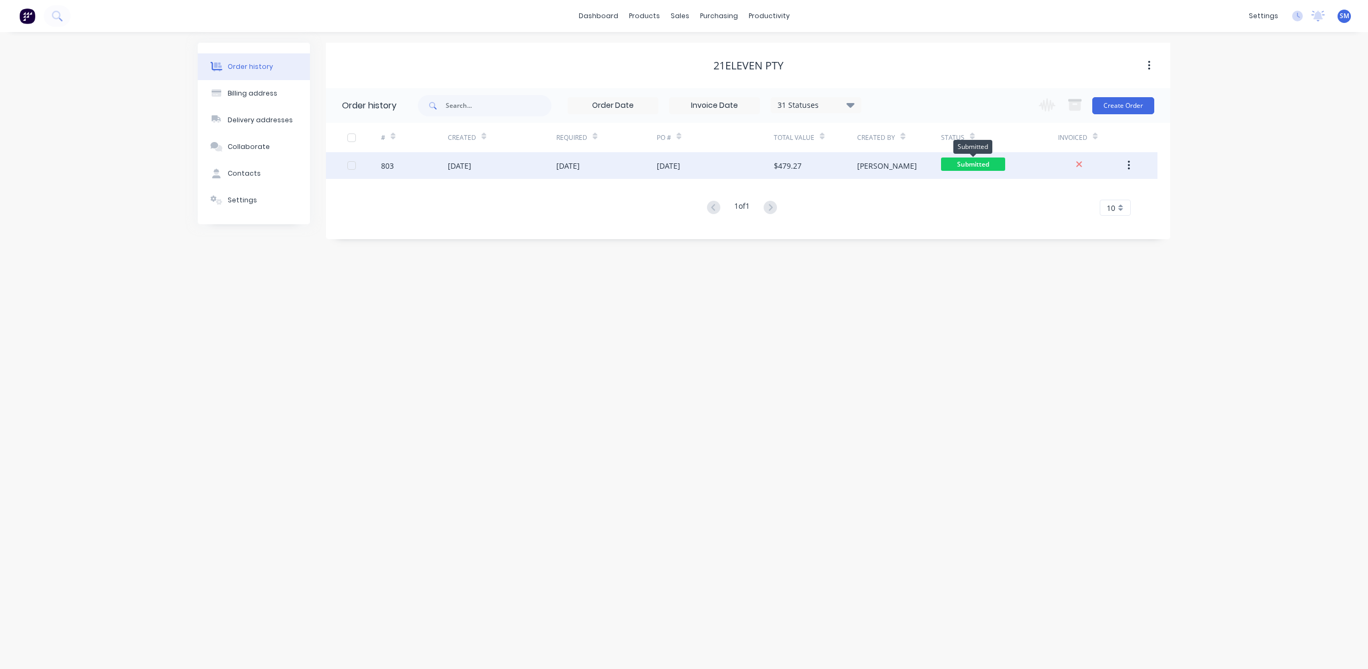
click at [968, 159] on span "Submitted" at bounding box center [973, 164] width 64 height 13
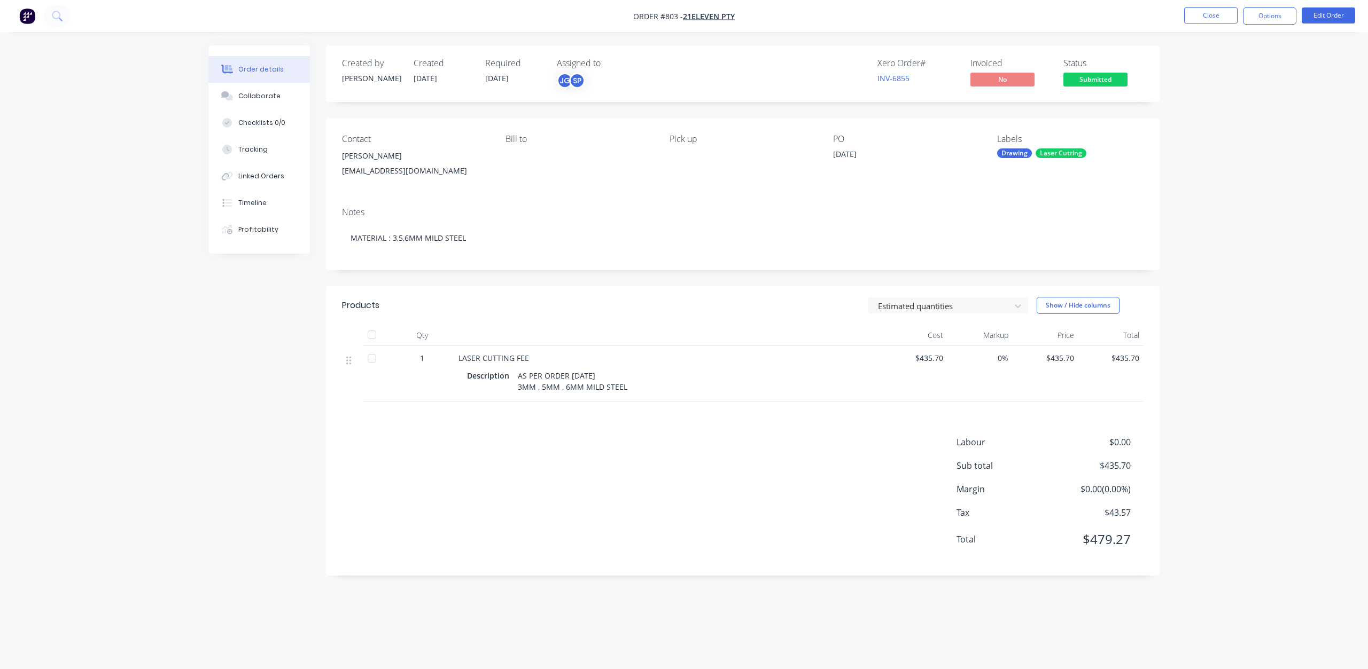
click at [1093, 83] on span "Submitted" at bounding box center [1095, 79] width 64 height 13
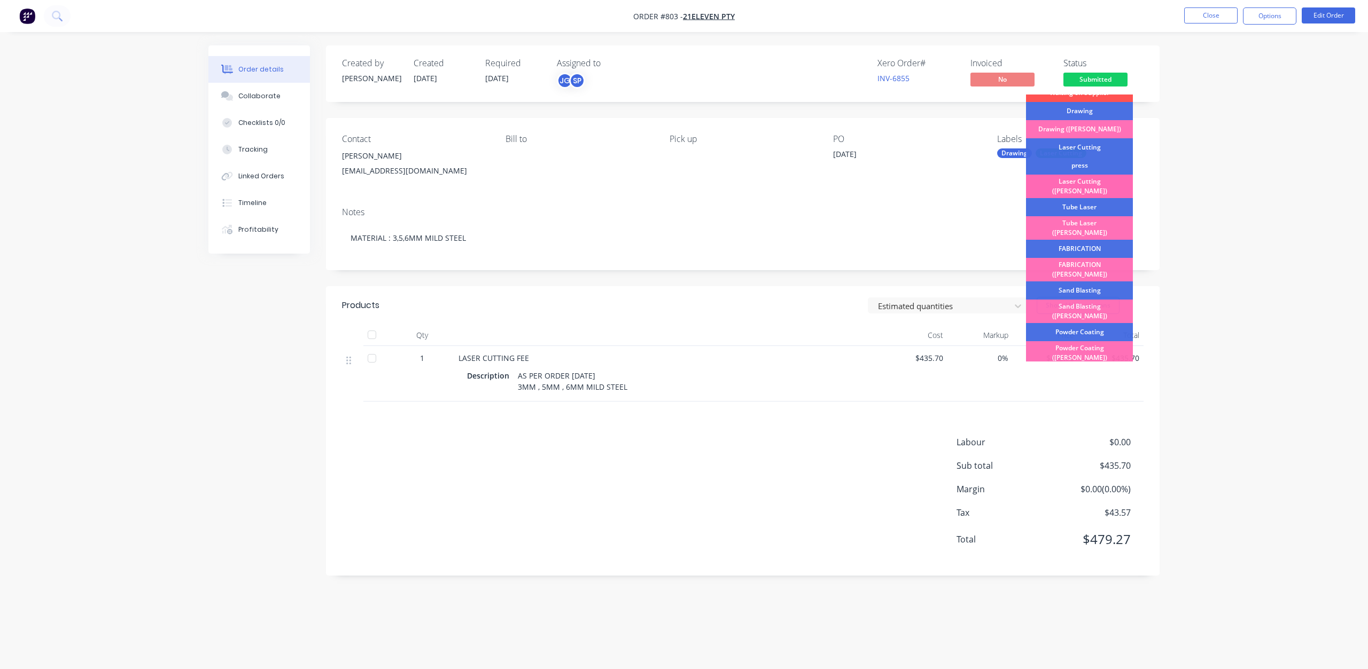
scroll to position [53, 0]
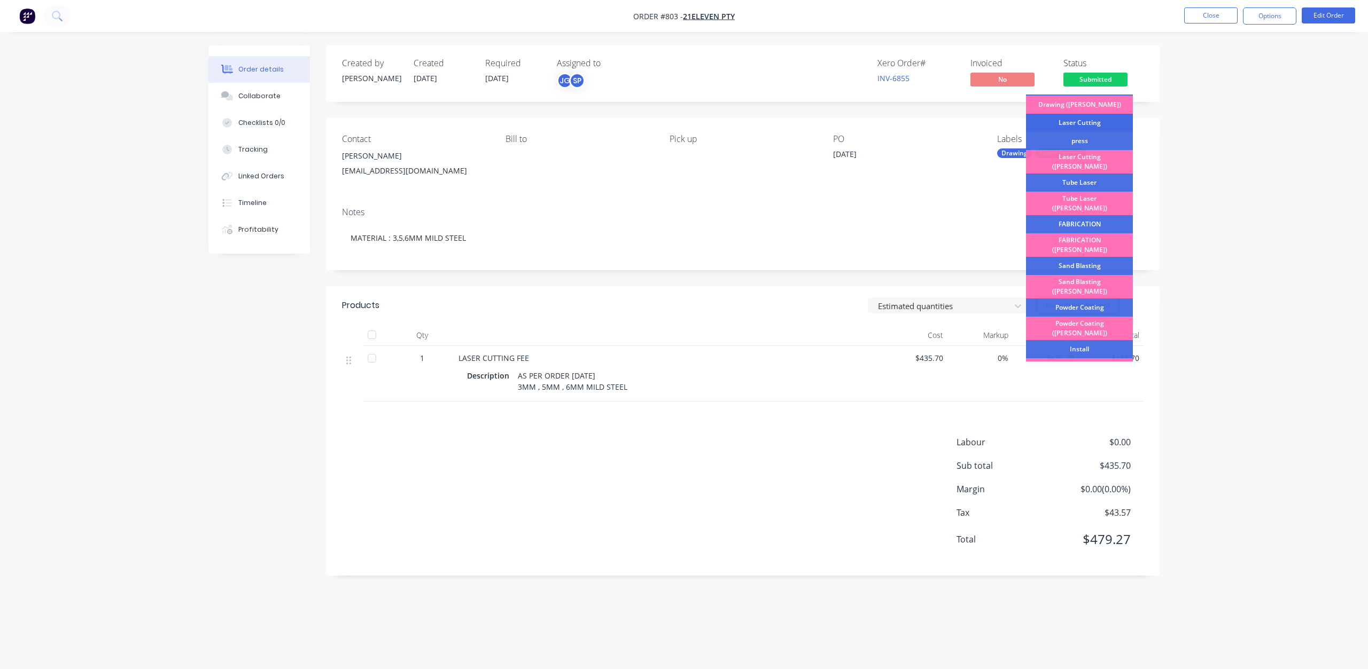
click at [1080, 123] on div "Laser Cutting" at bounding box center [1079, 123] width 107 height 18
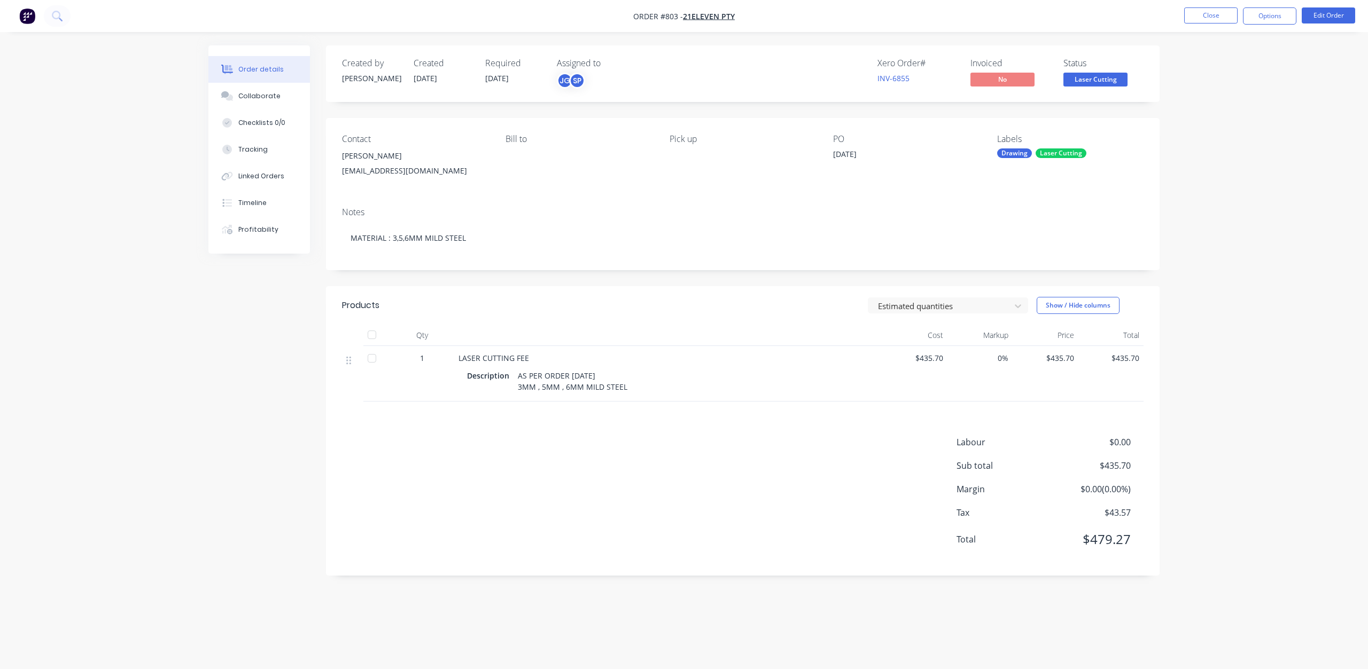
click at [1091, 82] on span "Laser Cutting" at bounding box center [1095, 79] width 64 height 13
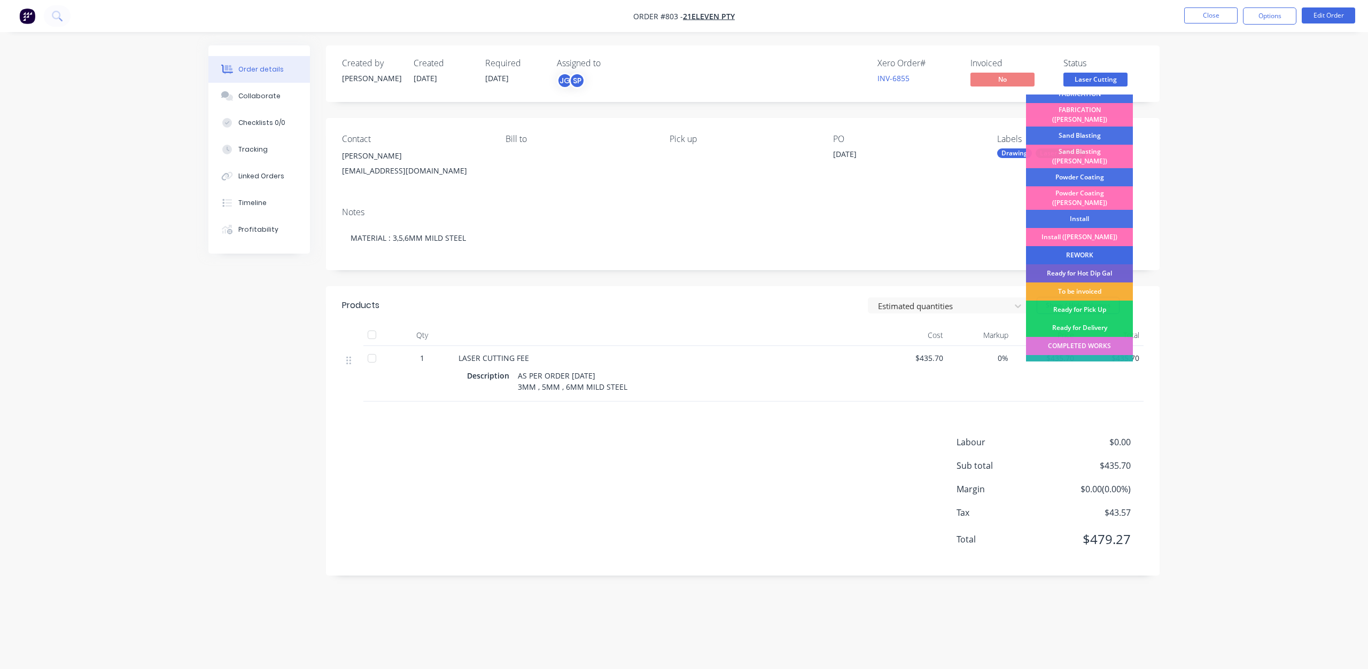
scroll to position [187, 0]
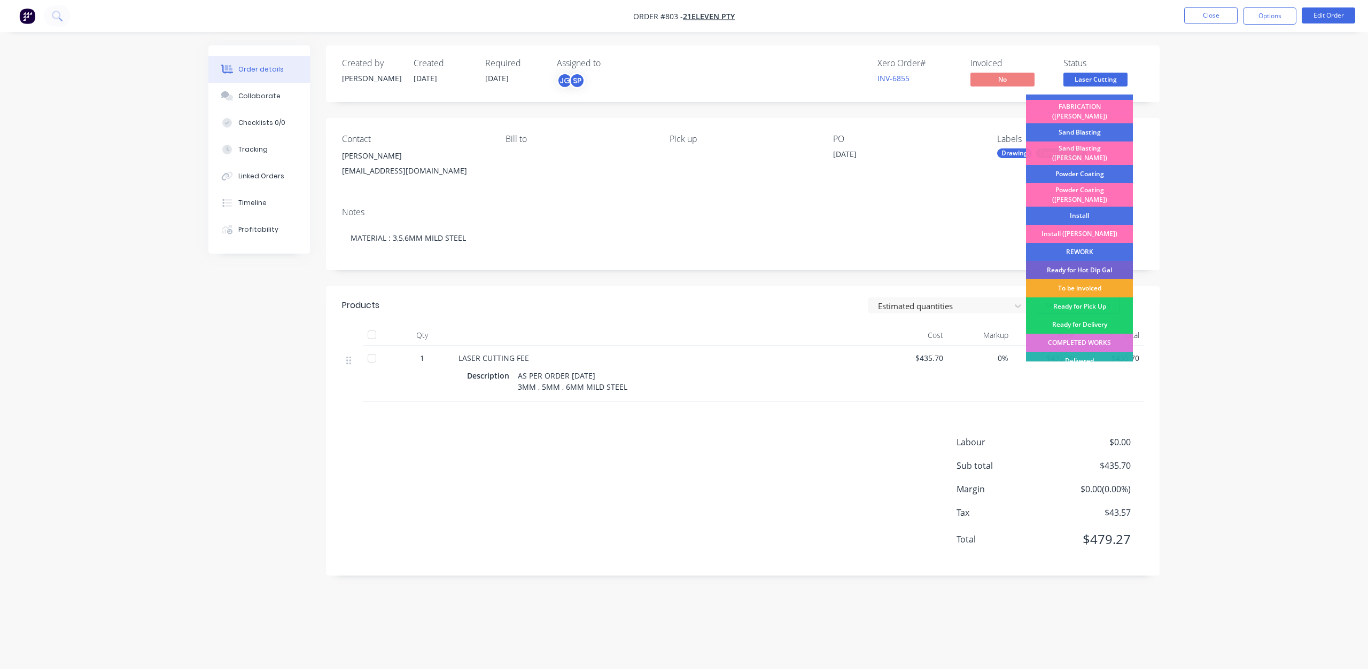
click at [1070, 279] on div "To be invoiced" at bounding box center [1079, 288] width 107 height 18
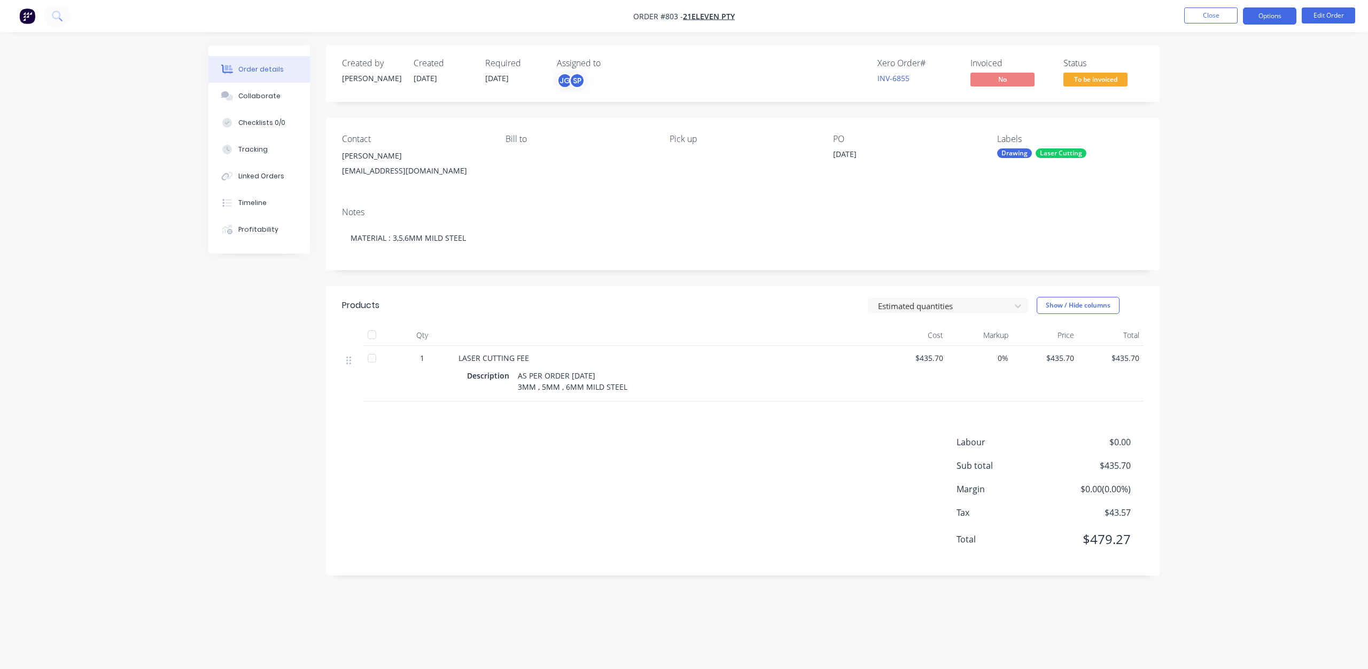
click at [1273, 15] on button "Options" at bounding box center [1269, 15] width 53 height 17
click at [1205, 64] on div "Invoice" at bounding box center [1237, 64] width 98 height 15
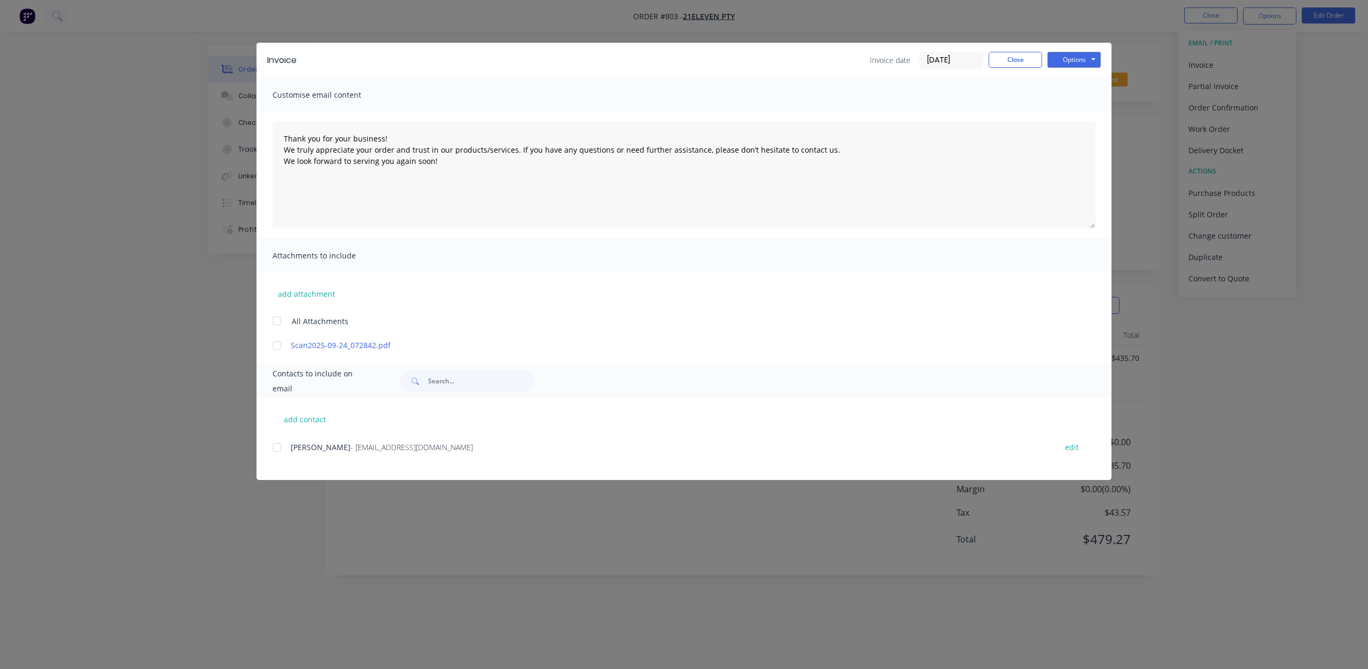
click at [279, 448] on div at bounding box center [276, 447] width 21 height 21
click at [1064, 57] on button "Options" at bounding box center [1073, 60] width 53 height 16
click at [1067, 113] on button "Email" at bounding box center [1081, 114] width 68 height 18
click at [1070, 62] on button "Options" at bounding box center [1073, 60] width 53 height 16
type textarea "Thank you for your business! We truly appreciate your order and trust in our pr…"
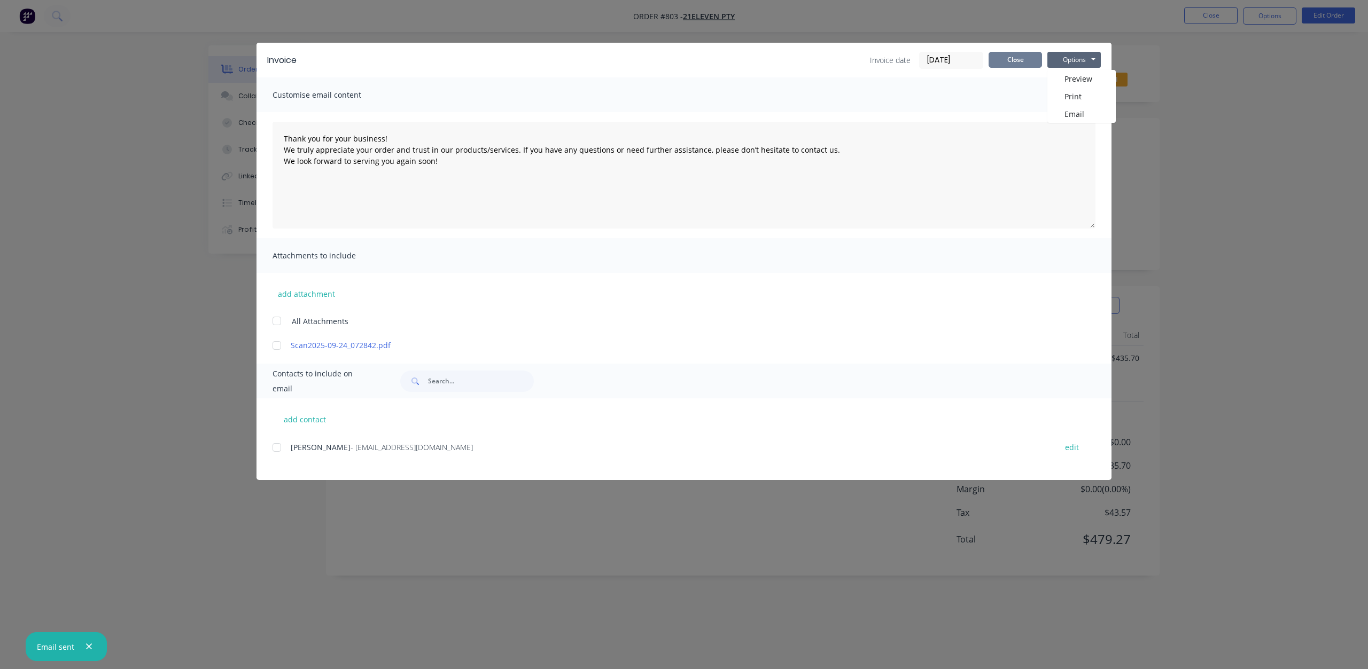
click at [1024, 62] on button "Close" at bounding box center [1014, 60] width 53 height 16
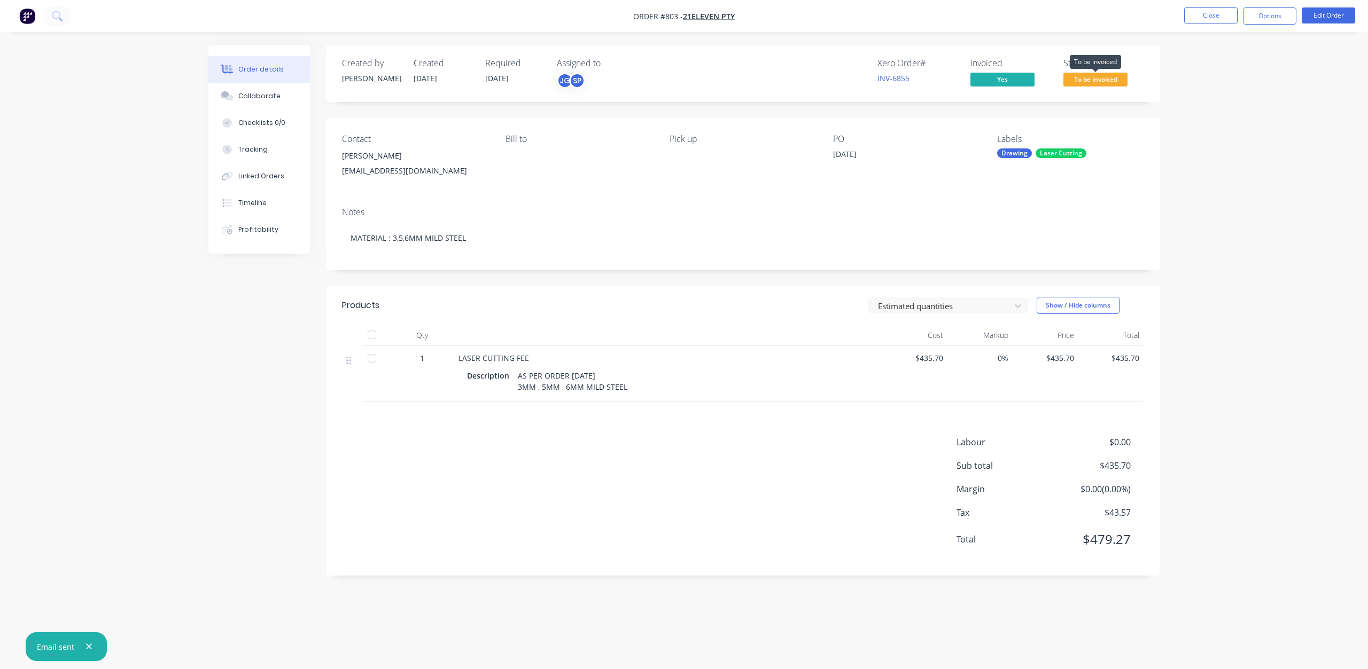
click at [1108, 80] on span "To be invoiced" at bounding box center [1095, 79] width 64 height 13
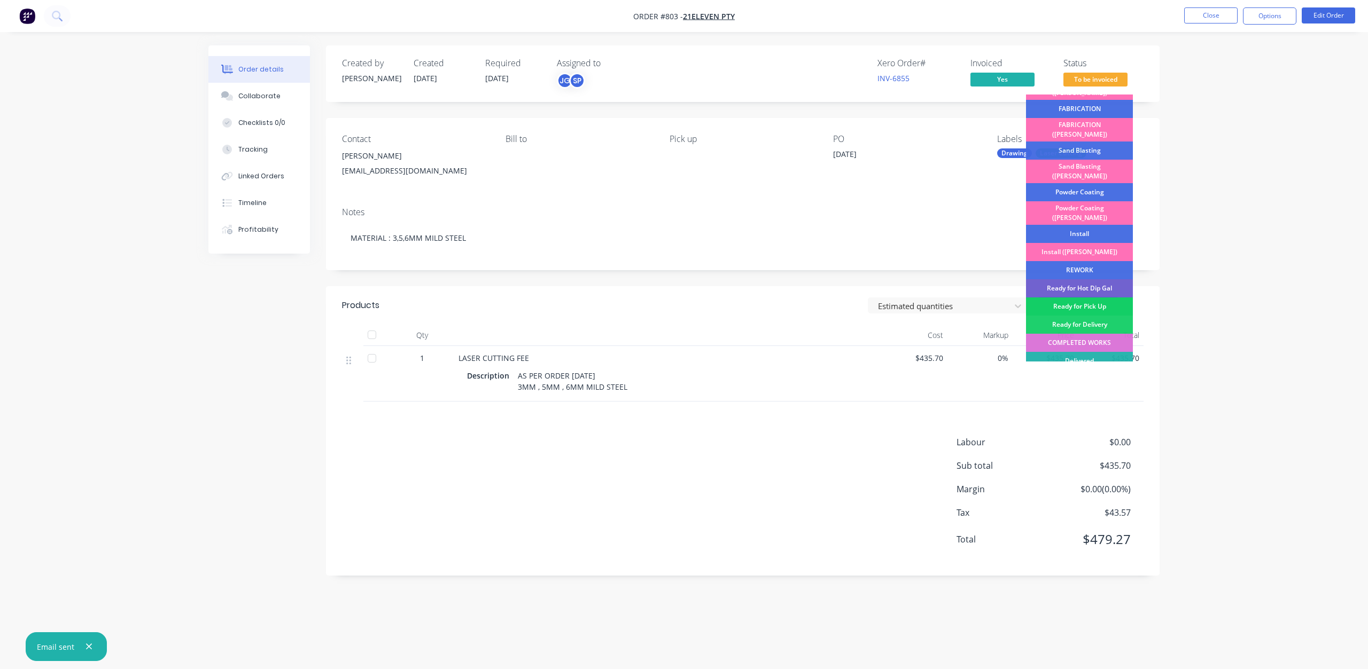
click at [1067, 298] on div "Ready for Pick Up" at bounding box center [1079, 307] width 107 height 18
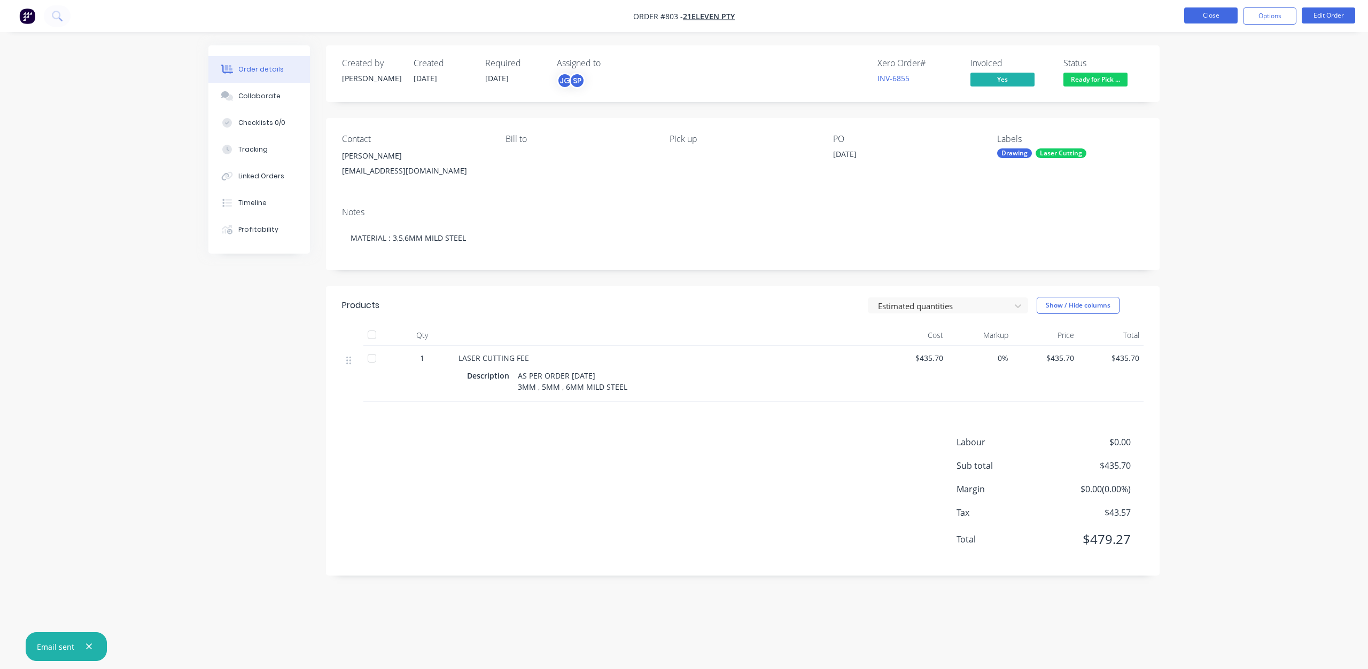
click at [1207, 14] on button "Close" at bounding box center [1210, 15] width 53 height 16
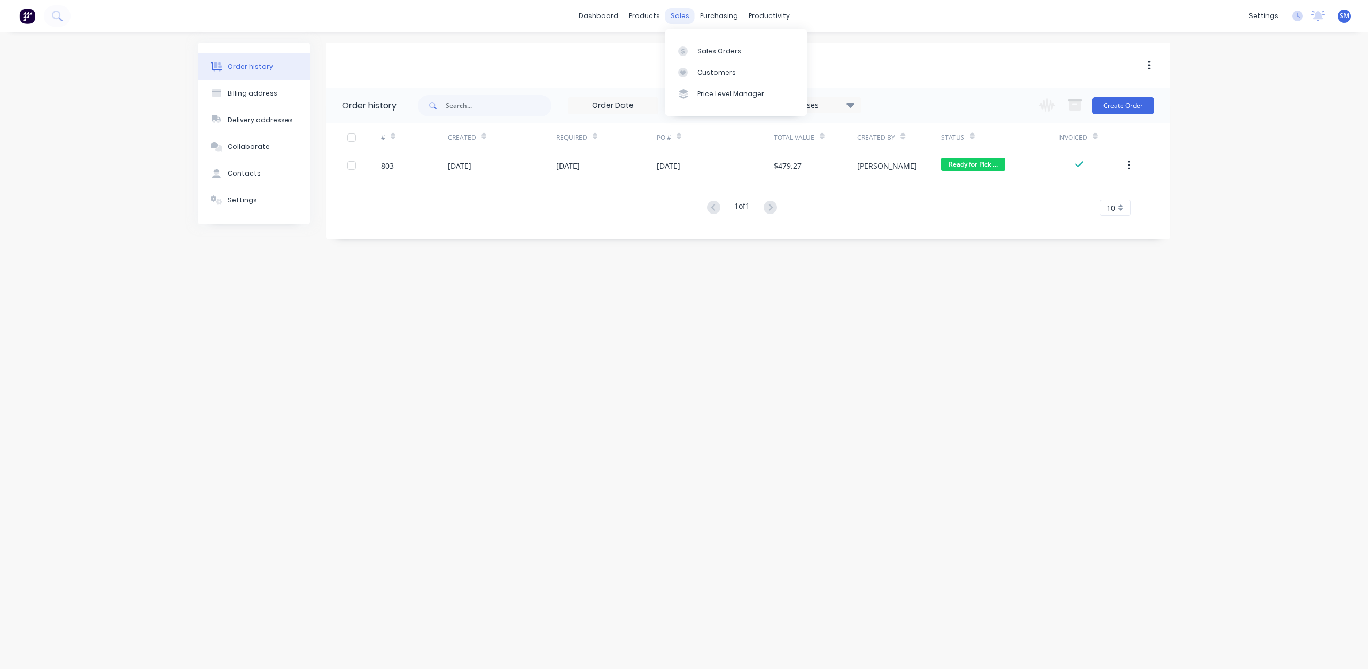
click at [675, 18] on div "sales" at bounding box center [679, 16] width 29 height 16
click at [674, 13] on div "sales" at bounding box center [679, 16] width 29 height 16
click at [710, 72] on div "Customers" at bounding box center [716, 73] width 38 height 10
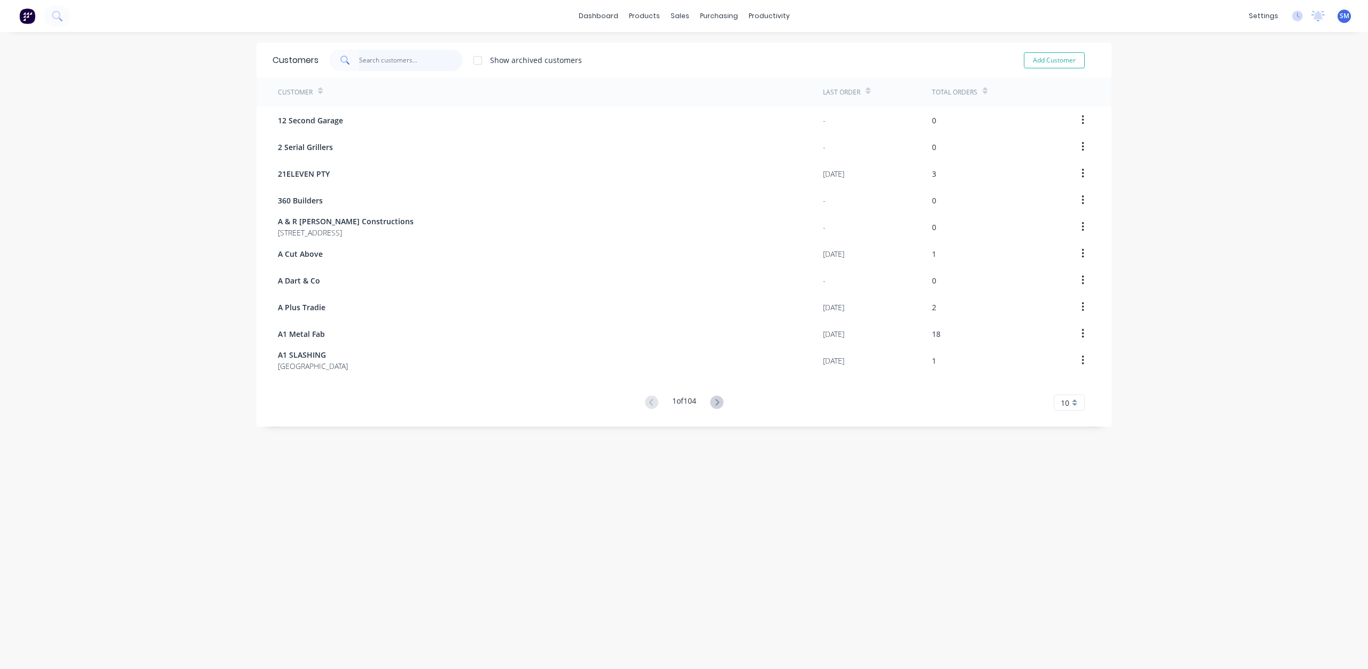
click at [375, 66] on input "text" at bounding box center [411, 60] width 104 height 21
drag, startPoint x: 376, startPoint y: 63, endPoint x: 355, endPoint y: 59, distance: 21.3
click at [355, 59] on div "[PERSON_NAME]" at bounding box center [396, 60] width 134 height 21
type input "[PERSON_NAME]"
click at [1034, 66] on button "Add Customer" at bounding box center [1053, 60] width 61 height 16
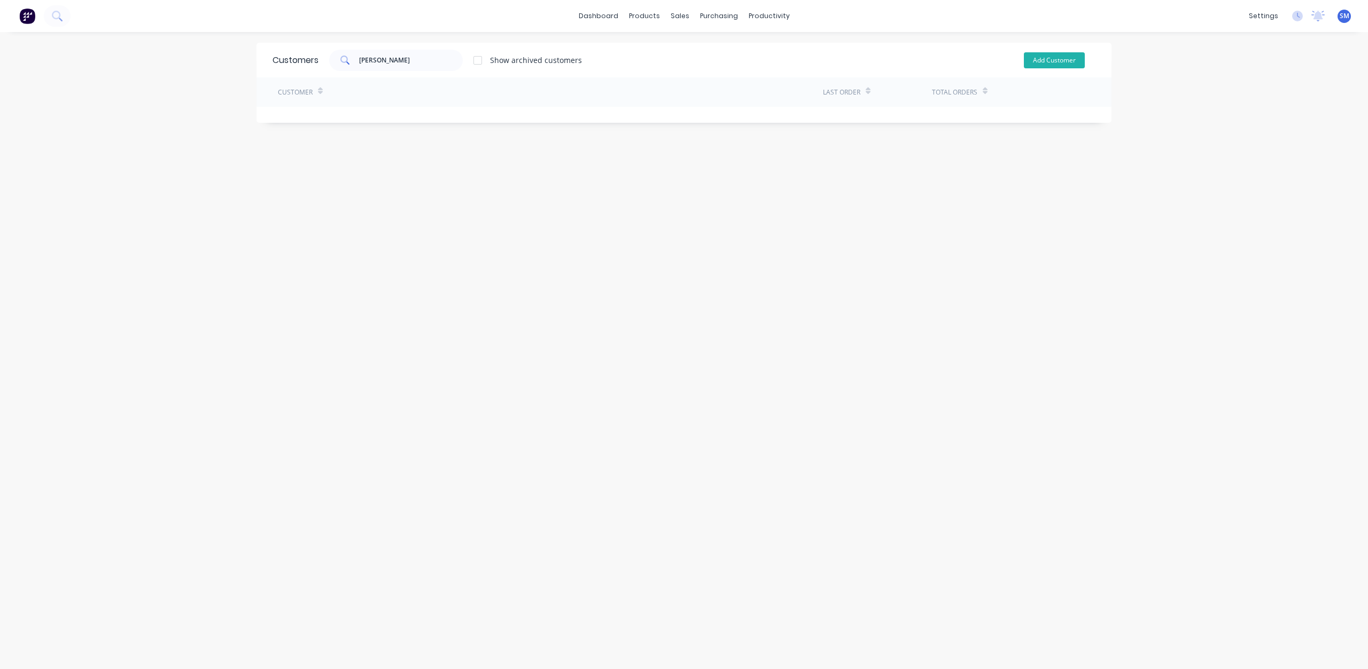
select select "AU"
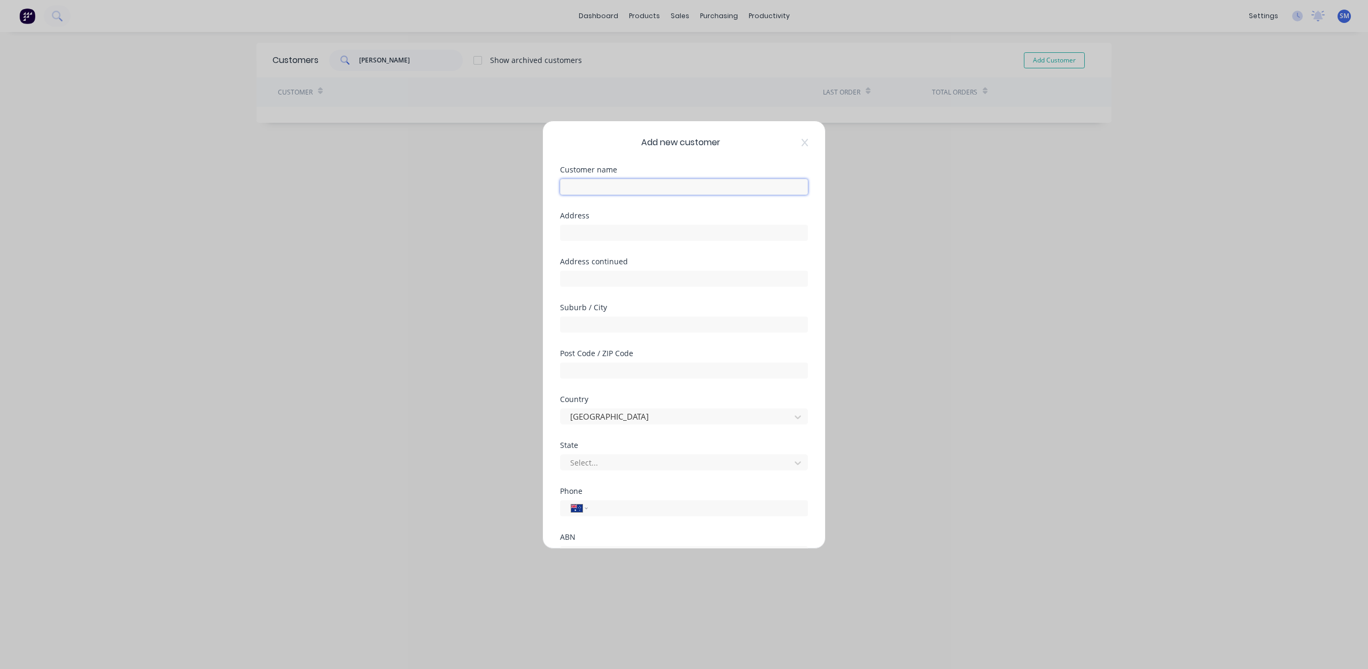
click at [579, 186] on input "text" at bounding box center [684, 187] width 248 height 16
paste input "[PERSON_NAME]"
type input "[PERSON_NAME]"
click at [577, 326] on input "text" at bounding box center [684, 325] width 248 height 16
click at [601, 413] on div at bounding box center [677, 416] width 216 height 13
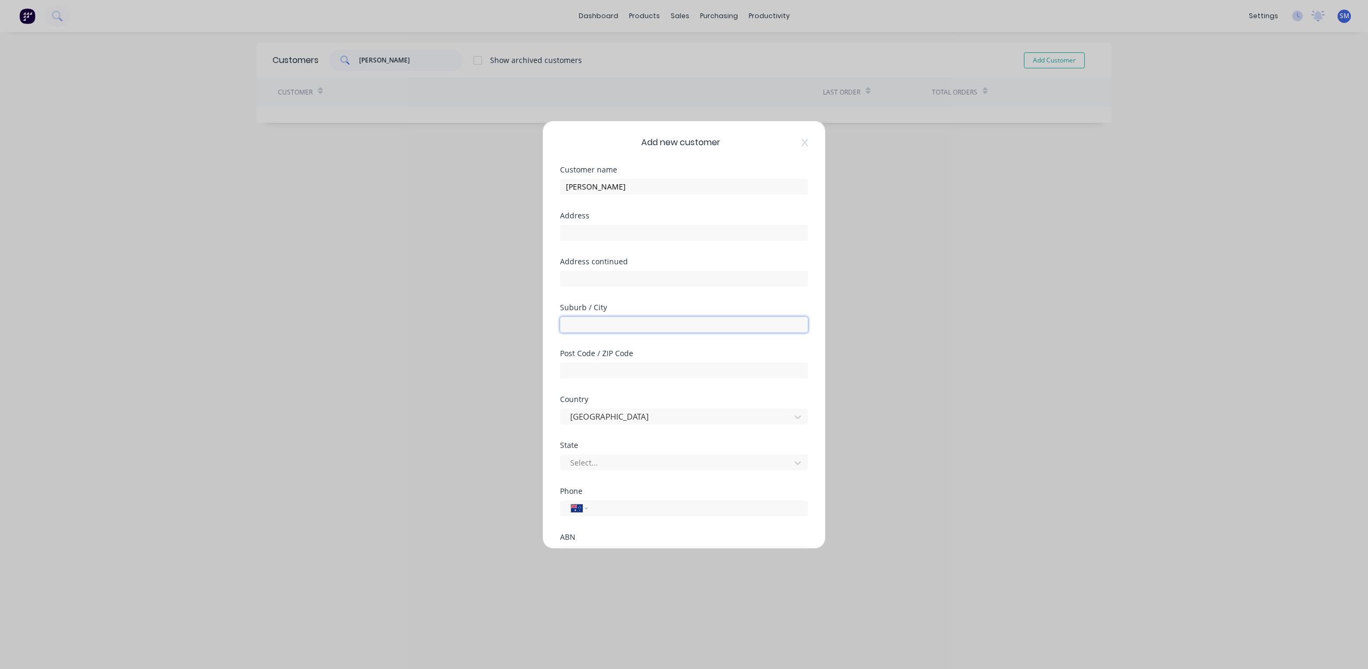
click at [636, 330] on input "text" at bounding box center [684, 325] width 248 height 16
click at [583, 460] on div at bounding box center [677, 462] width 216 height 13
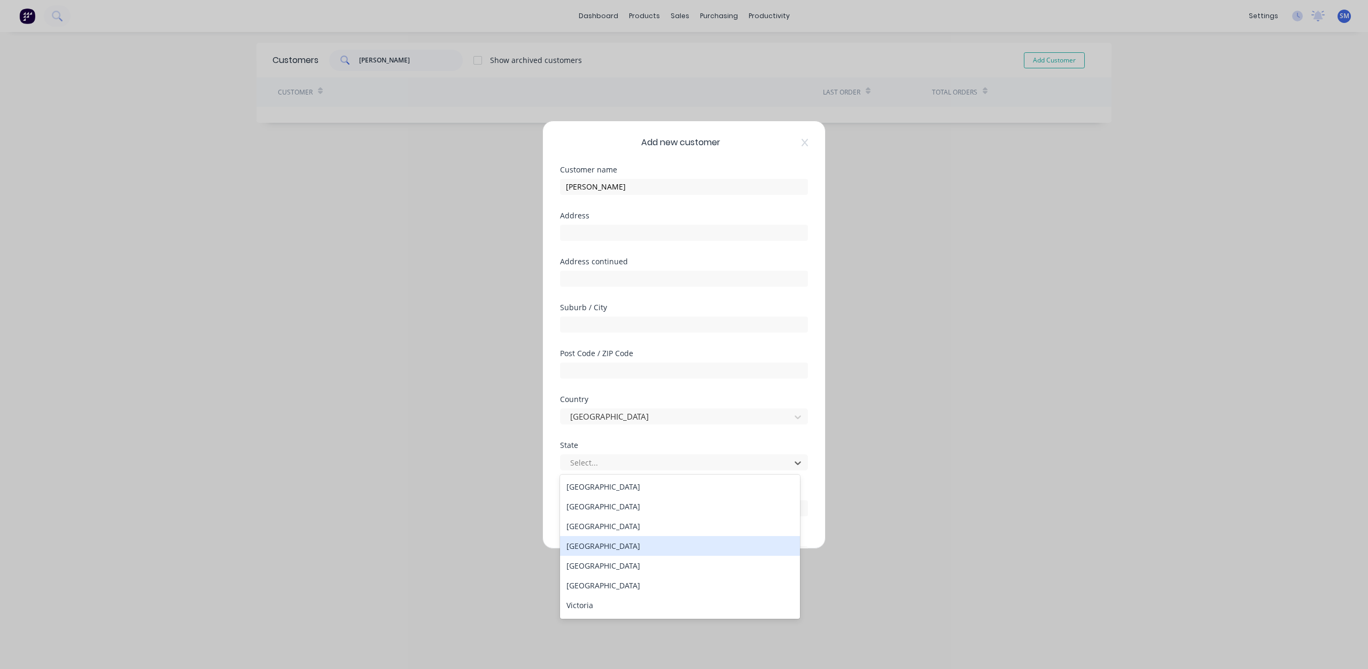
click at [587, 546] on div "[GEOGRAPHIC_DATA]" at bounding box center [680, 546] width 240 height 20
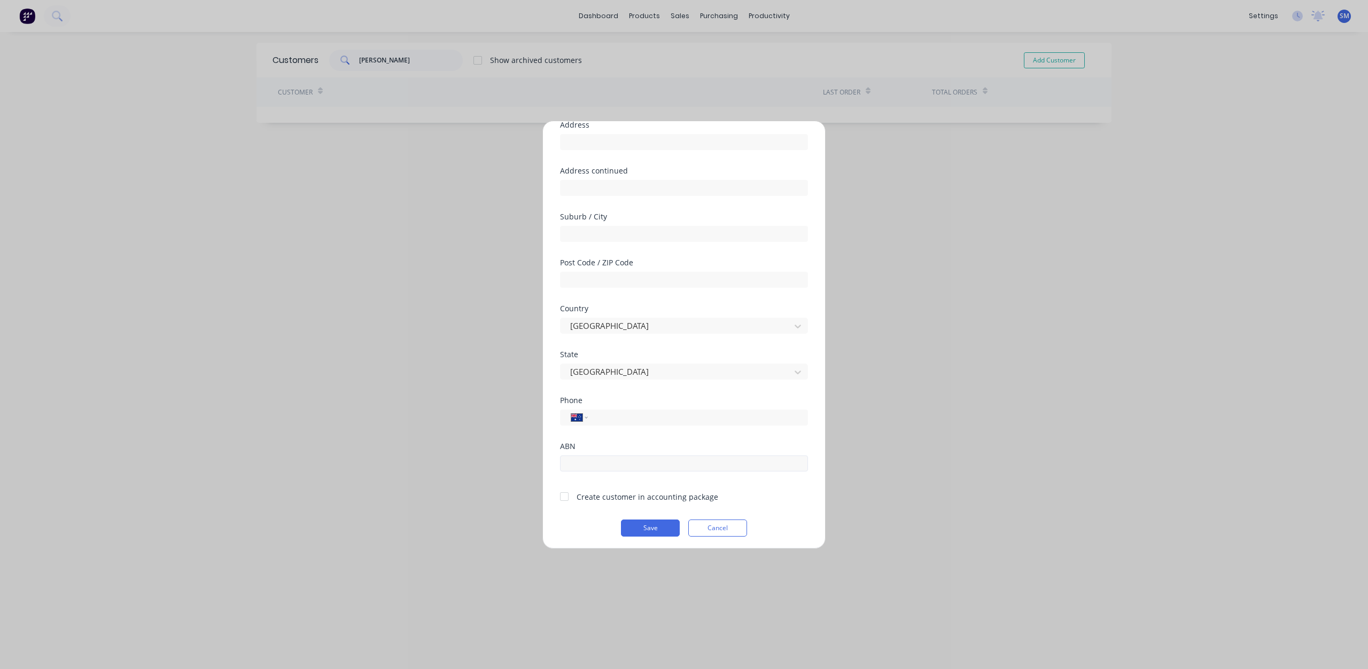
scroll to position [94, 0]
click at [618, 416] on input "tel" at bounding box center [695, 414] width 201 height 12
click at [618, 415] on input "tel" at bounding box center [695, 414] width 201 height 12
type input "0411 889 593"
click at [565, 491] on div at bounding box center [563, 493] width 21 height 21
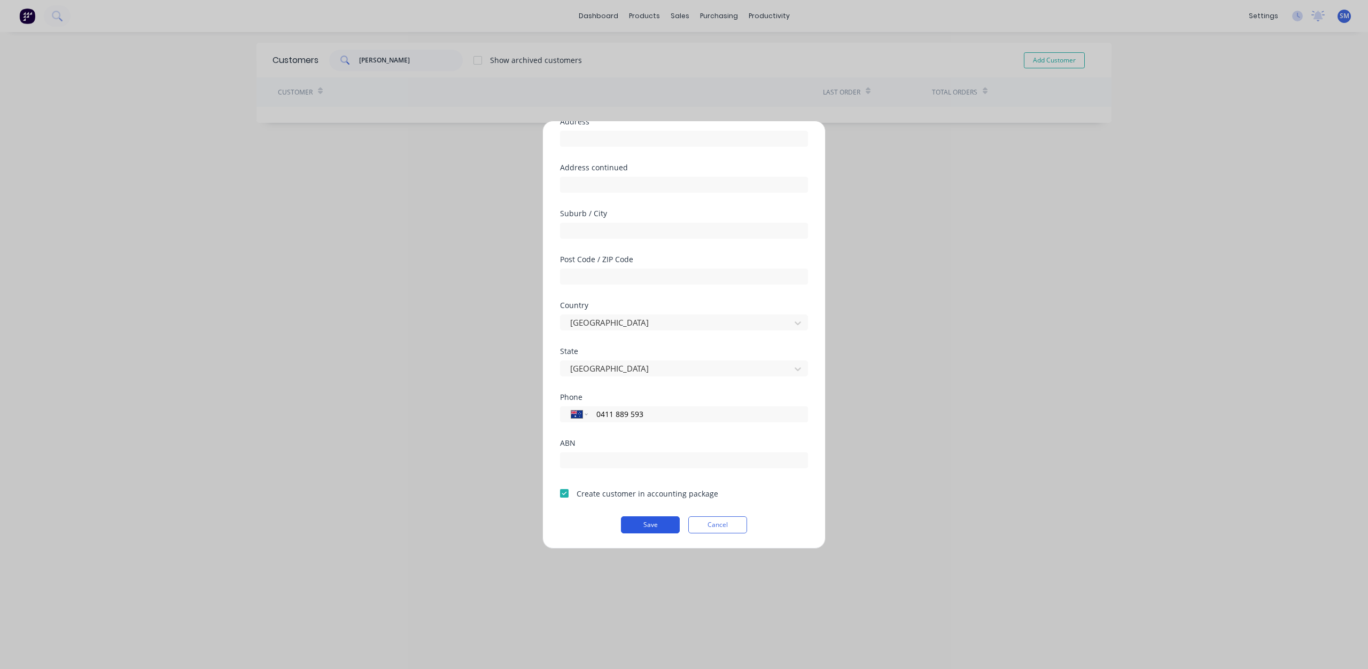
click at [626, 523] on button "Save" at bounding box center [650, 525] width 59 height 17
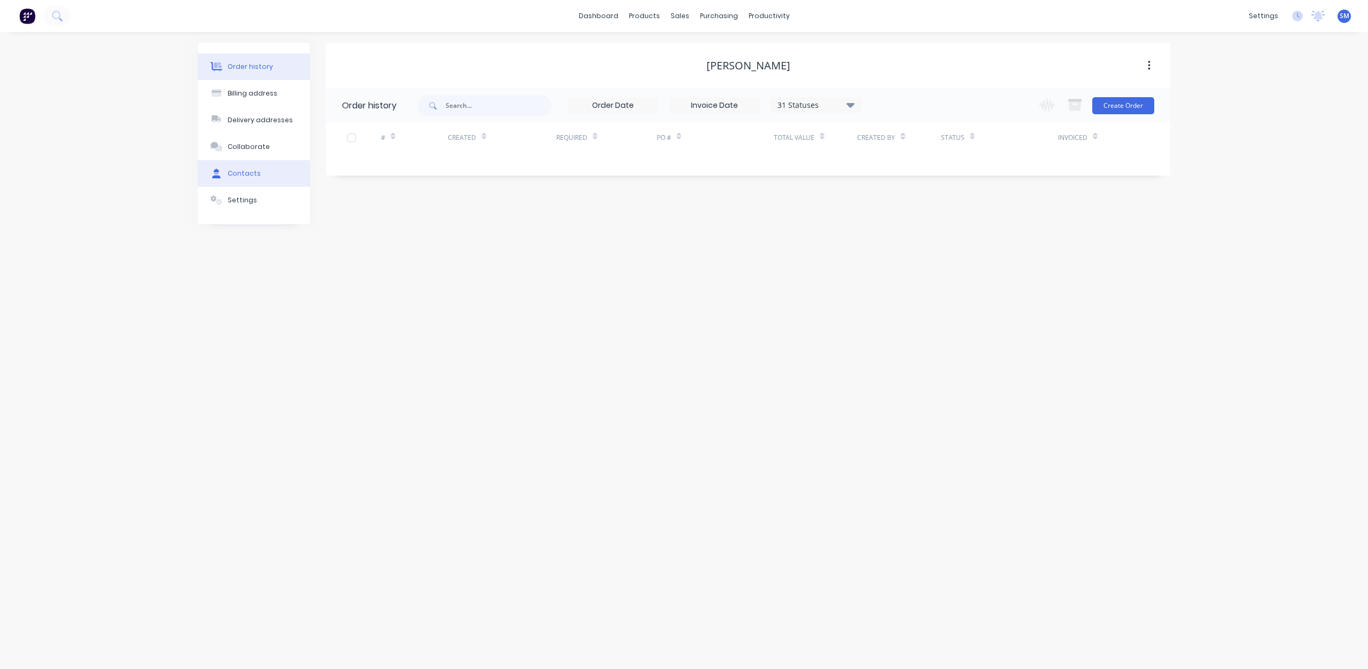
click at [245, 173] on div "Contacts" at bounding box center [244, 174] width 33 height 10
click at [1130, 104] on button "Add contact" at bounding box center [1136, 105] width 49 height 16
select select "AU"
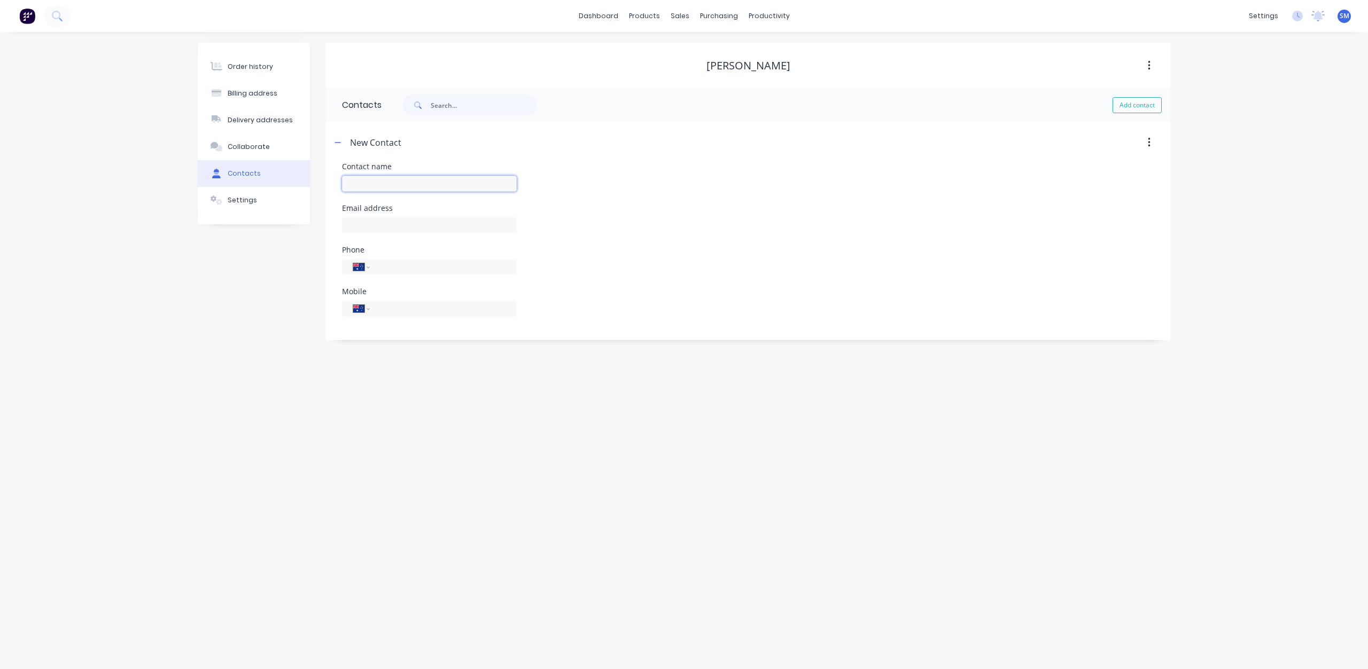
click at [351, 183] on input "text" at bounding box center [429, 184] width 175 height 16
type input "[PERSON_NAME]"
select select "AU"
click at [392, 308] on input "tel" at bounding box center [441, 308] width 128 height 12
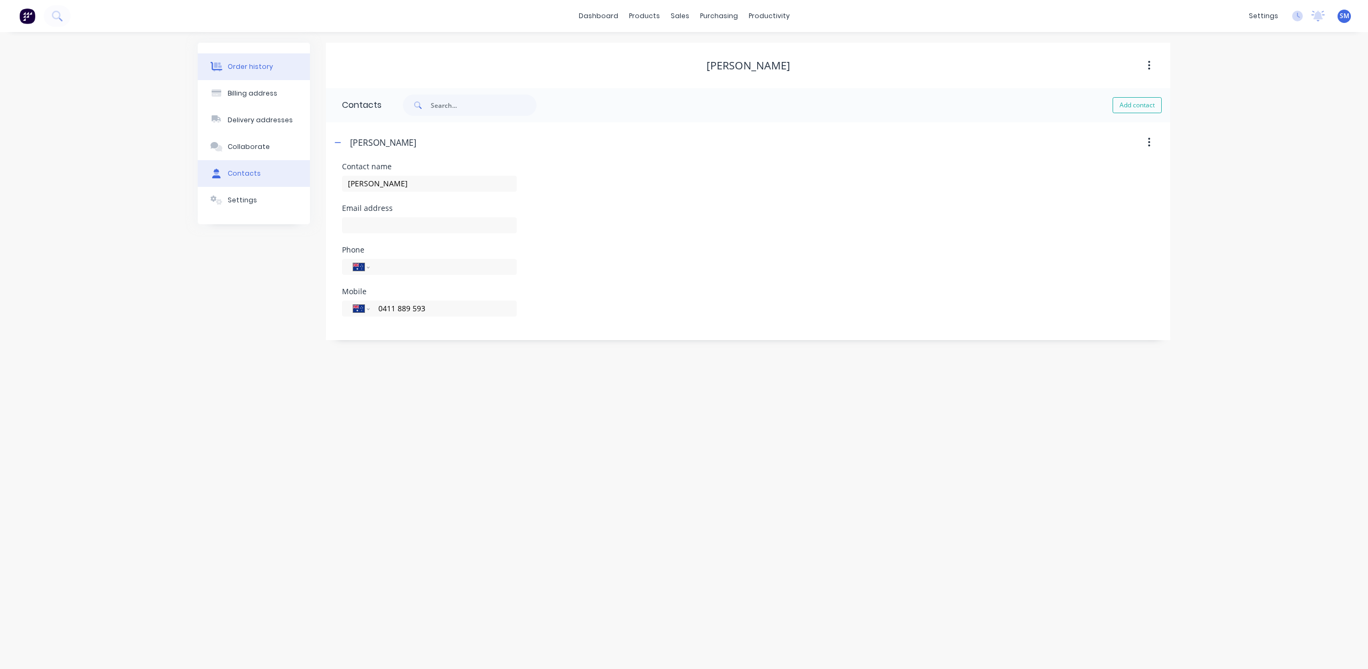
type input "0411 889 593"
click at [248, 72] on button "Order history" at bounding box center [254, 66] width 112 height 27
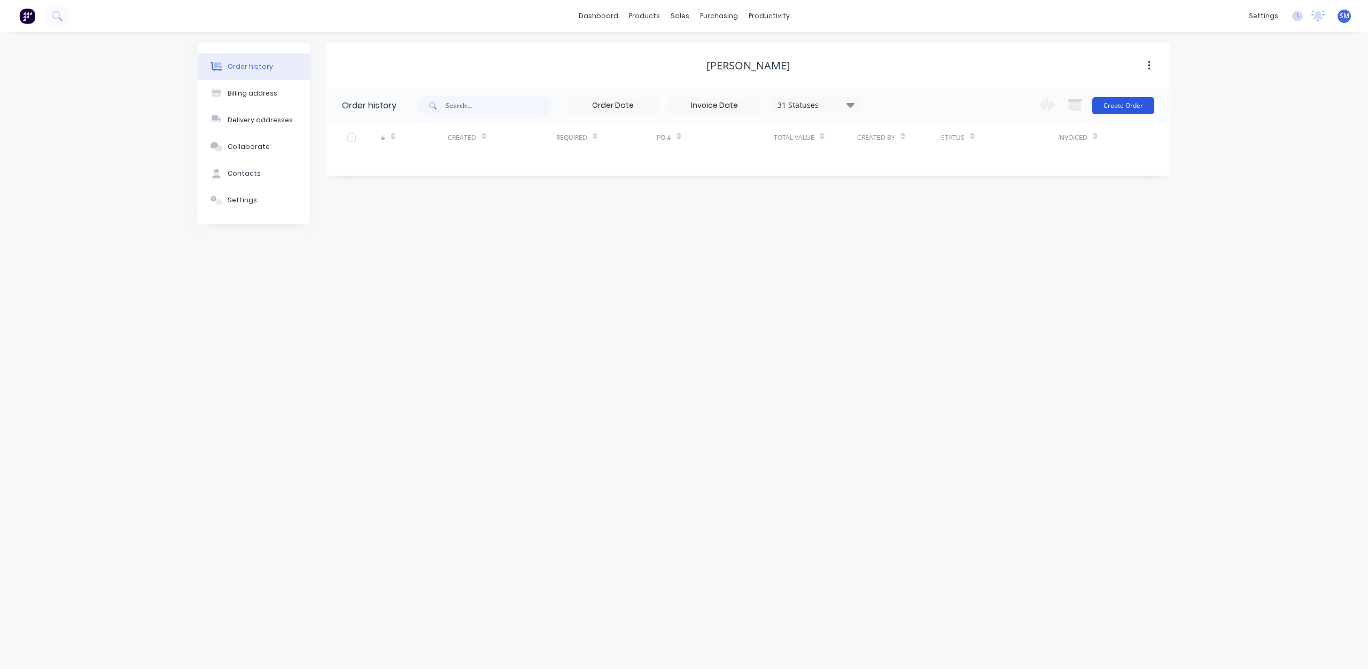
click at [1106, 113] on button "Create Order" at bounding box center [1123, 105] width 62 height 17
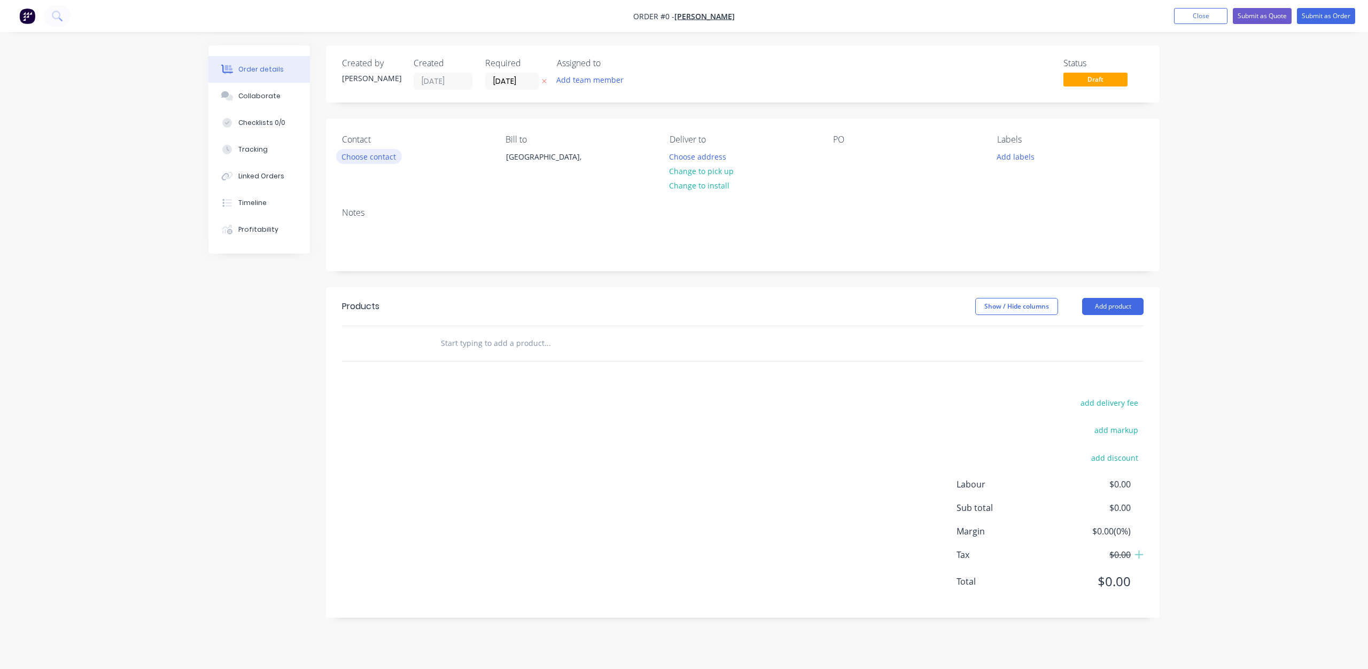
click at [373, 153] on button "Choose contact" at bounding box center [369, 156] width 66 height 14
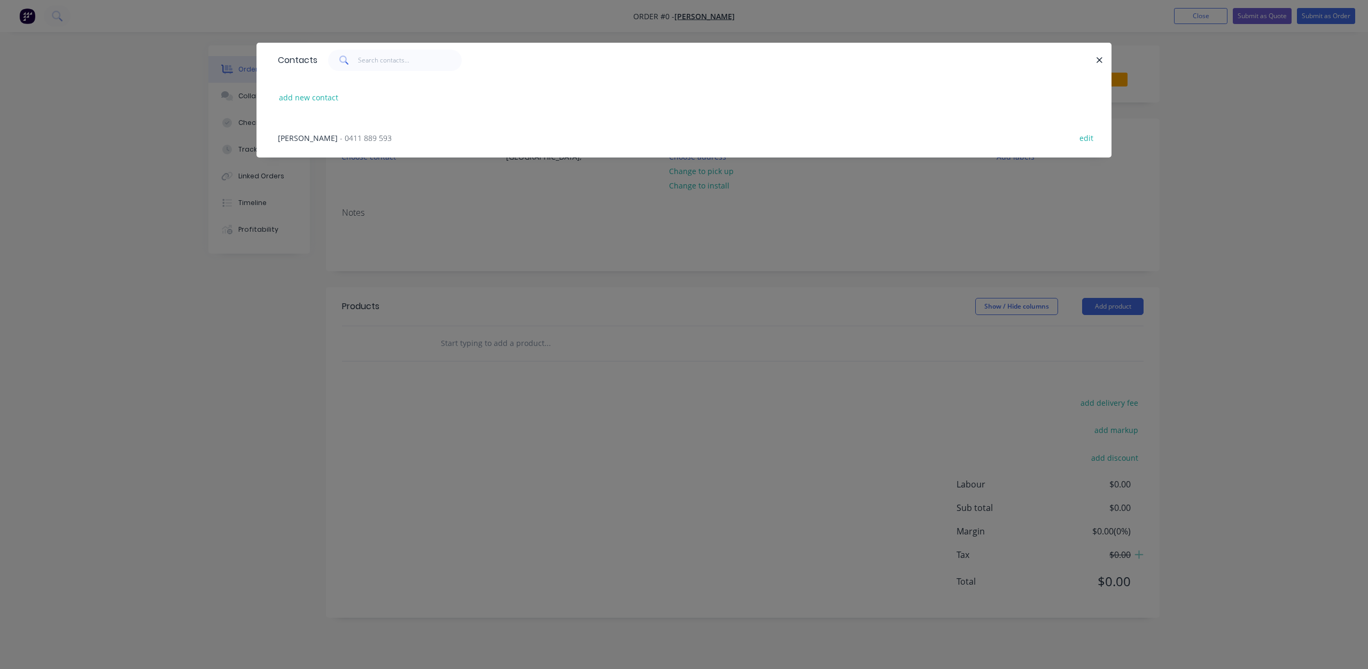
click at [317, 139] on span "[PERSON_NAME]" at bounding box center [308, 138] width 60 height 10
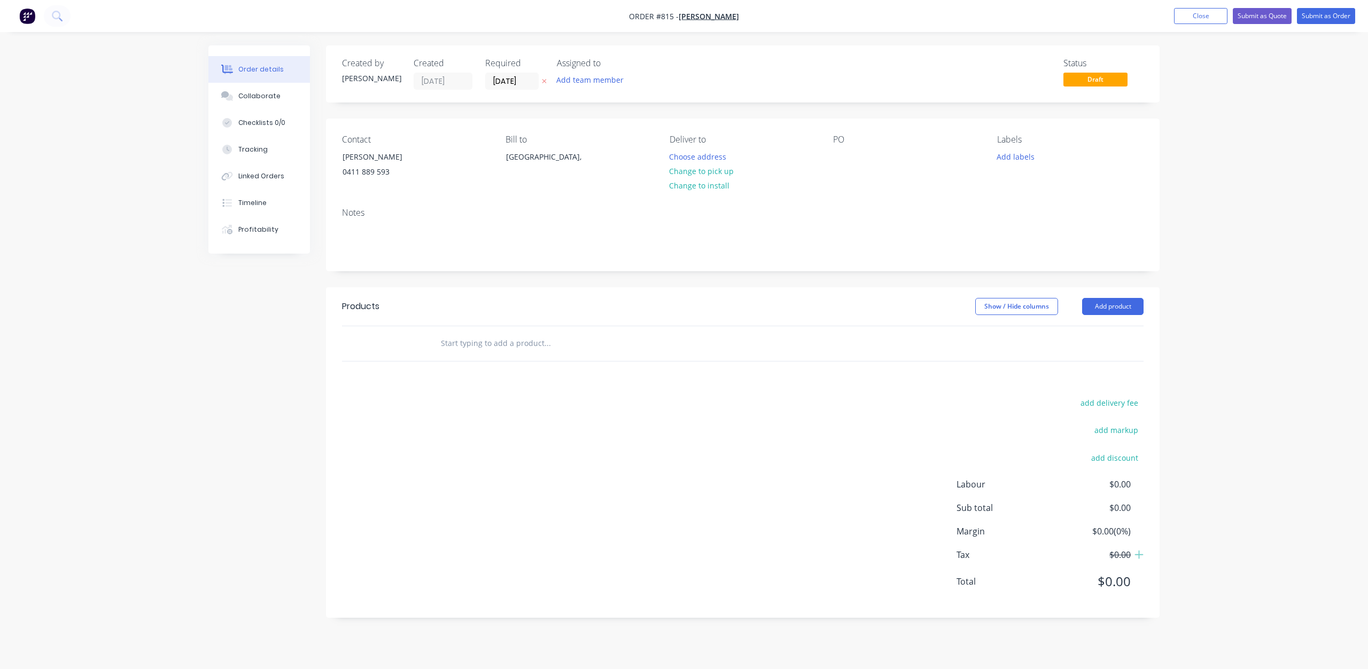
drag, startPoint x: 701, startPoint y: 173, endPoint x: 774, endPoint y: 167, distance: 73.5
click at [701, 173] on button "Change to pick up" at bounding box center [701, 171] width 76 height 14
click at [842, 157] on div at bounding box center [841, 156] width 17 height 15
click at [1009, 159] on button "Add labels" at bounding box center [1014, 156] width 49 height 14
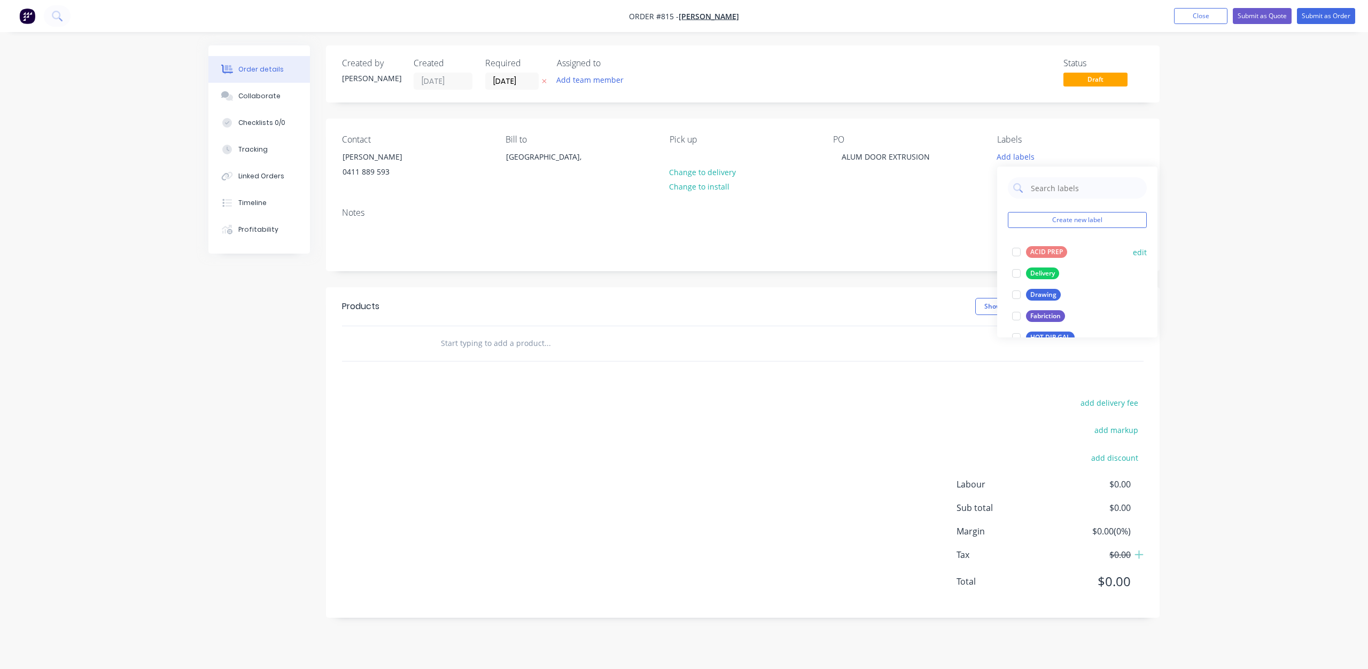
click at [1013, 258] on div at bounding box center [1015, 251] width 21 height 21
click at [1015, 184] on div at bounding box center [1015, 182] width 21 height 21
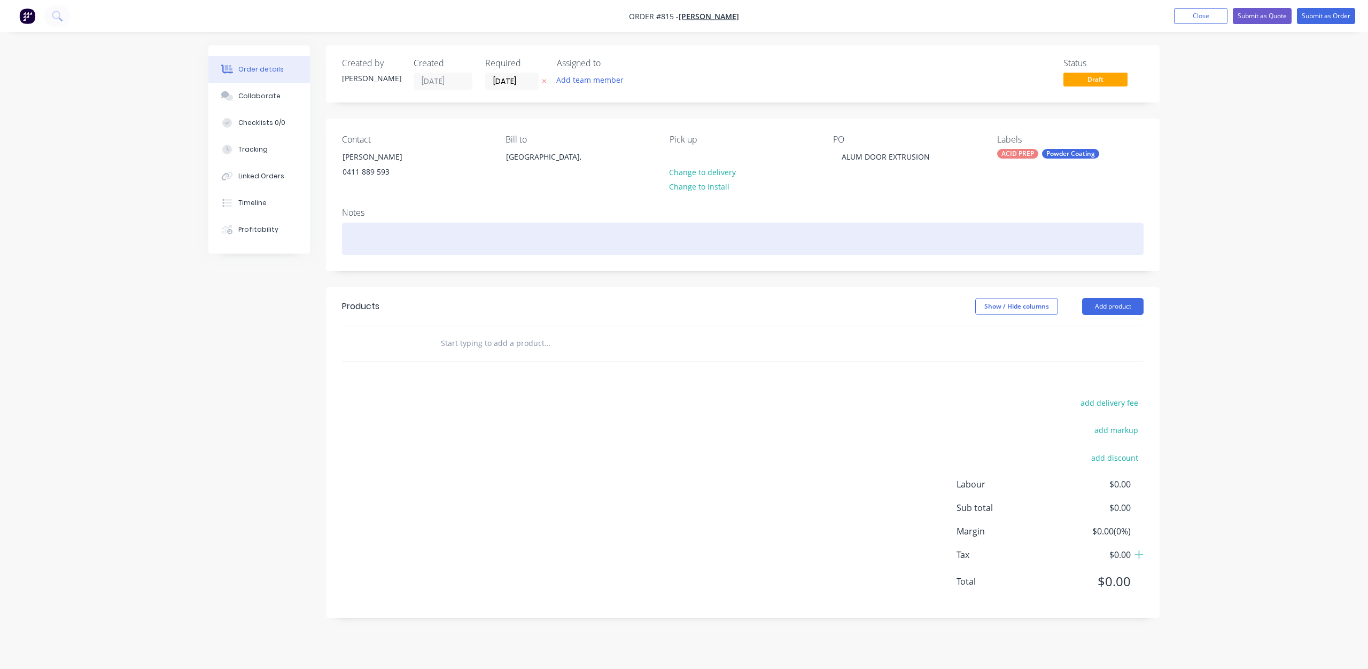
click at [356, 237] on div at bounding box center [742, 239] width 801 height 33
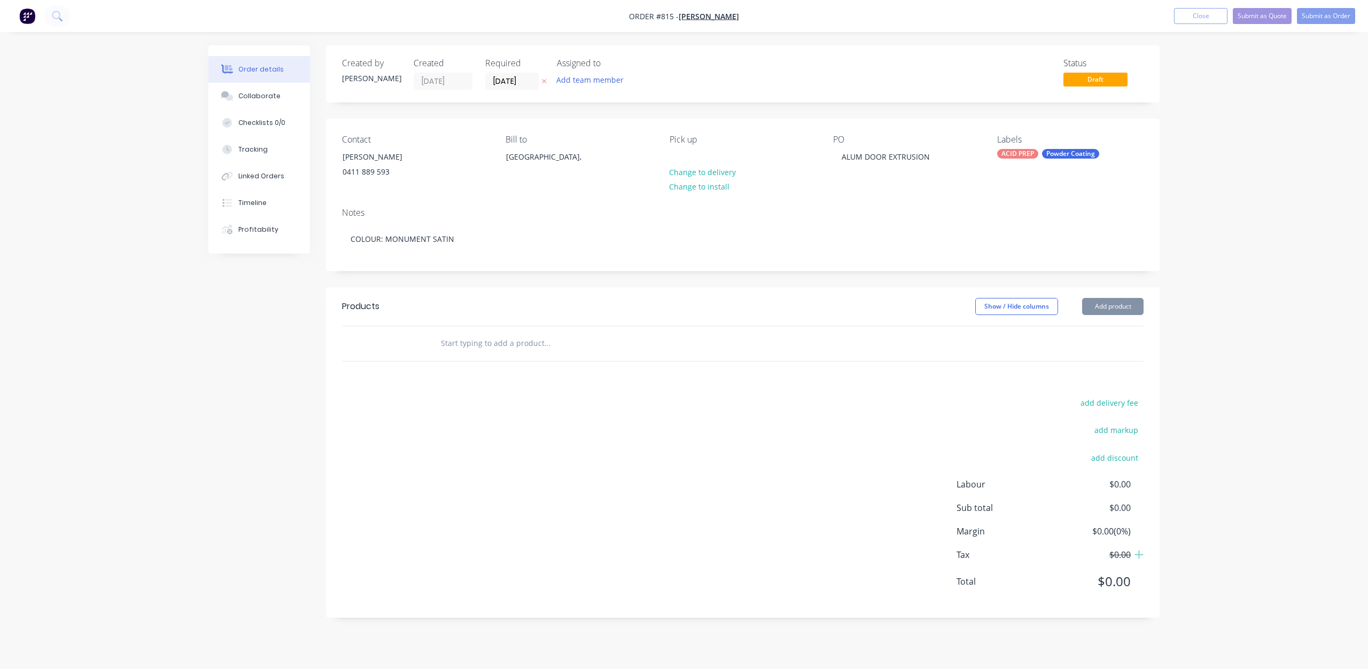
click at [449, 346] on input "text" at bounding box center [547, 343] width 214 height 21
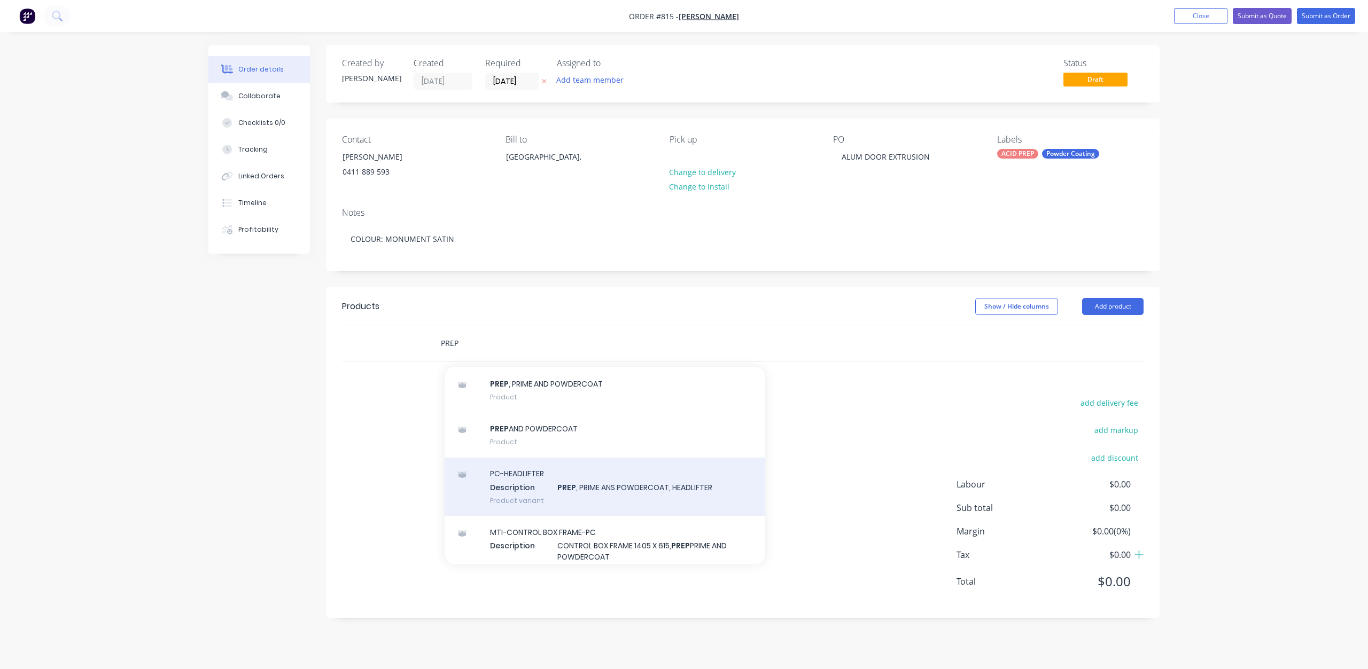
scroll to position [53, 0]
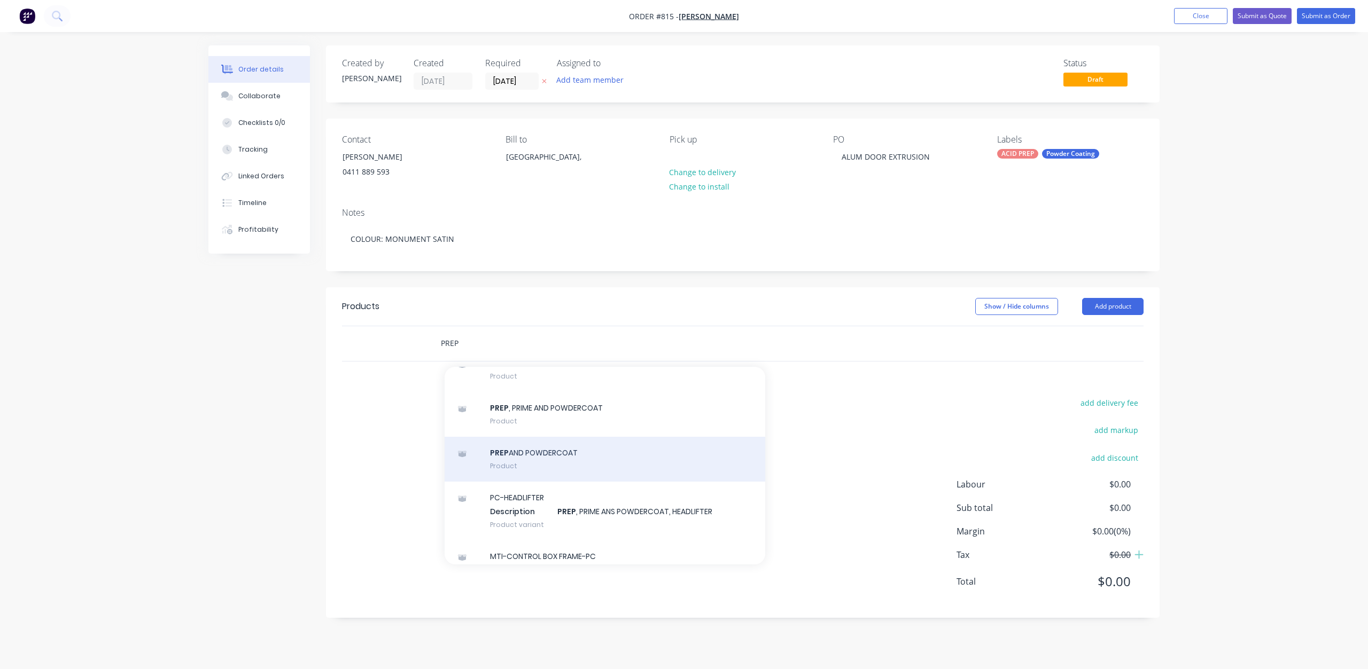
type input "PREP"
click at [515, 455] on div "PREP AND POWDERCOAT Product" at bounding box center [604, 459] width 321 height 45
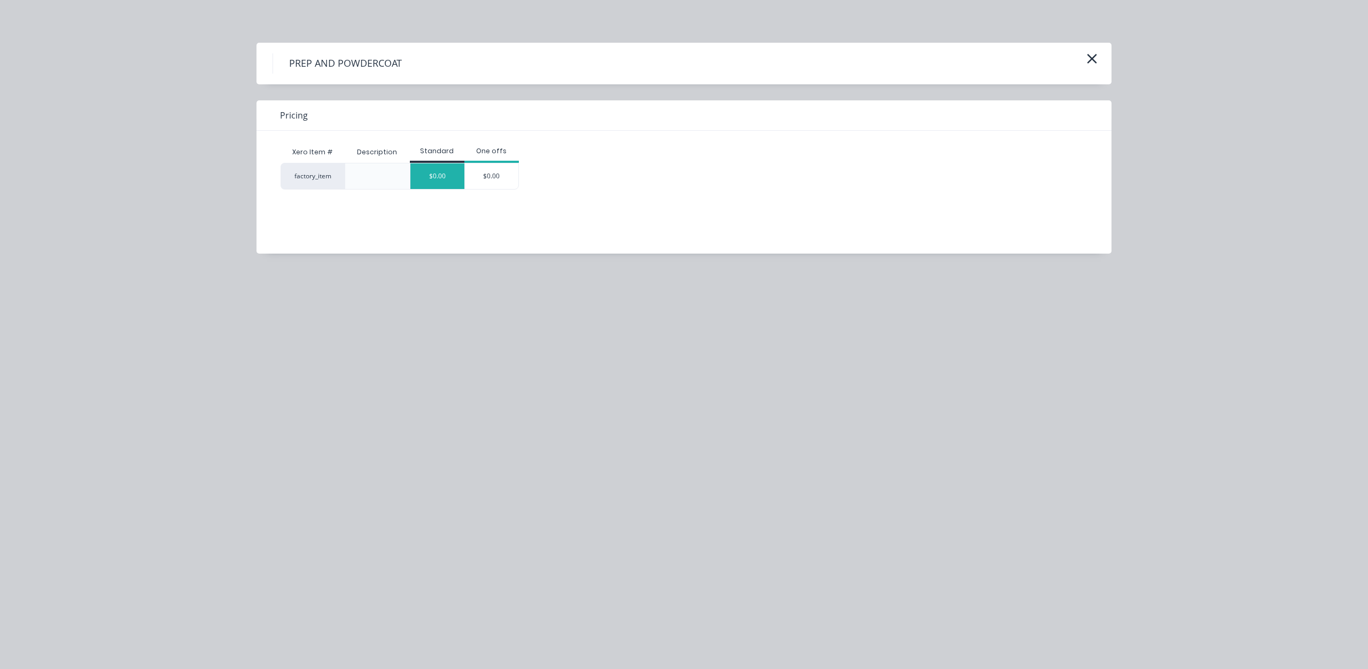
click at [436, 173] on div "$0.00" at bounding box center [437, 176] width 54 height 26
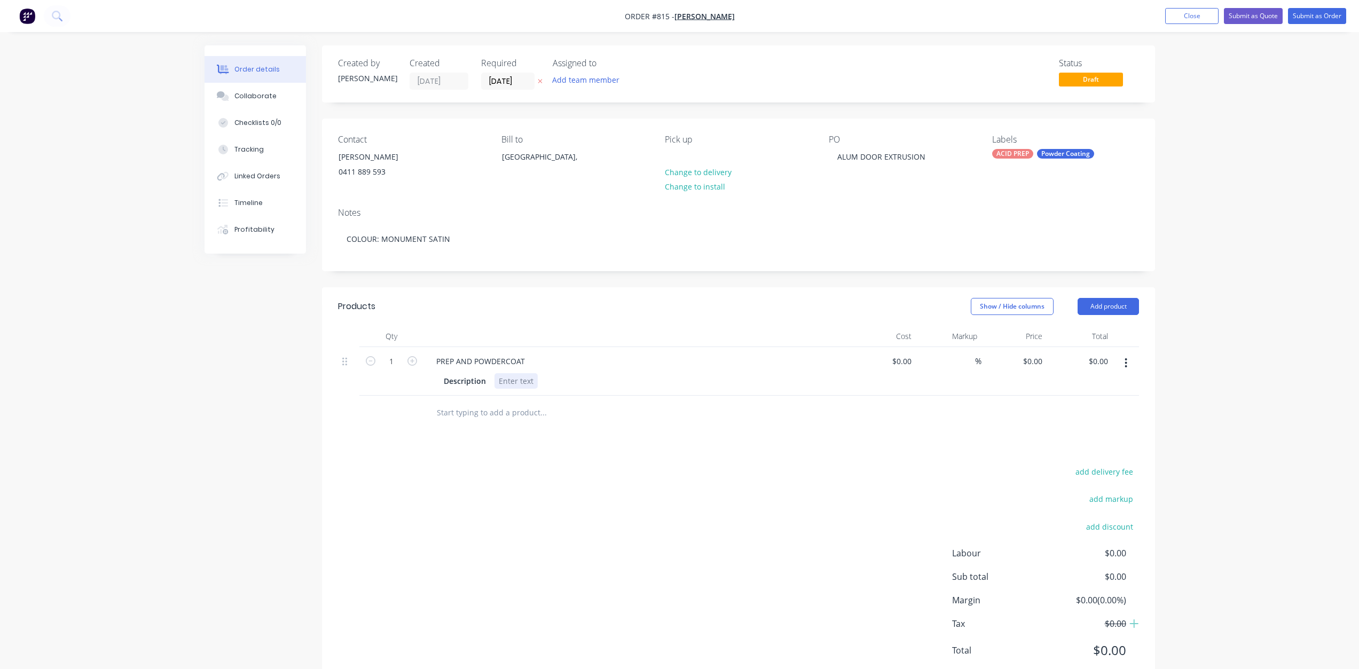
click at [499, 383] on div at bounding box center [516, 380] width 43 height 15
click at [1310, 13] on button "Submit as Order" at bounding box center [1317, 16] width 58 height 16
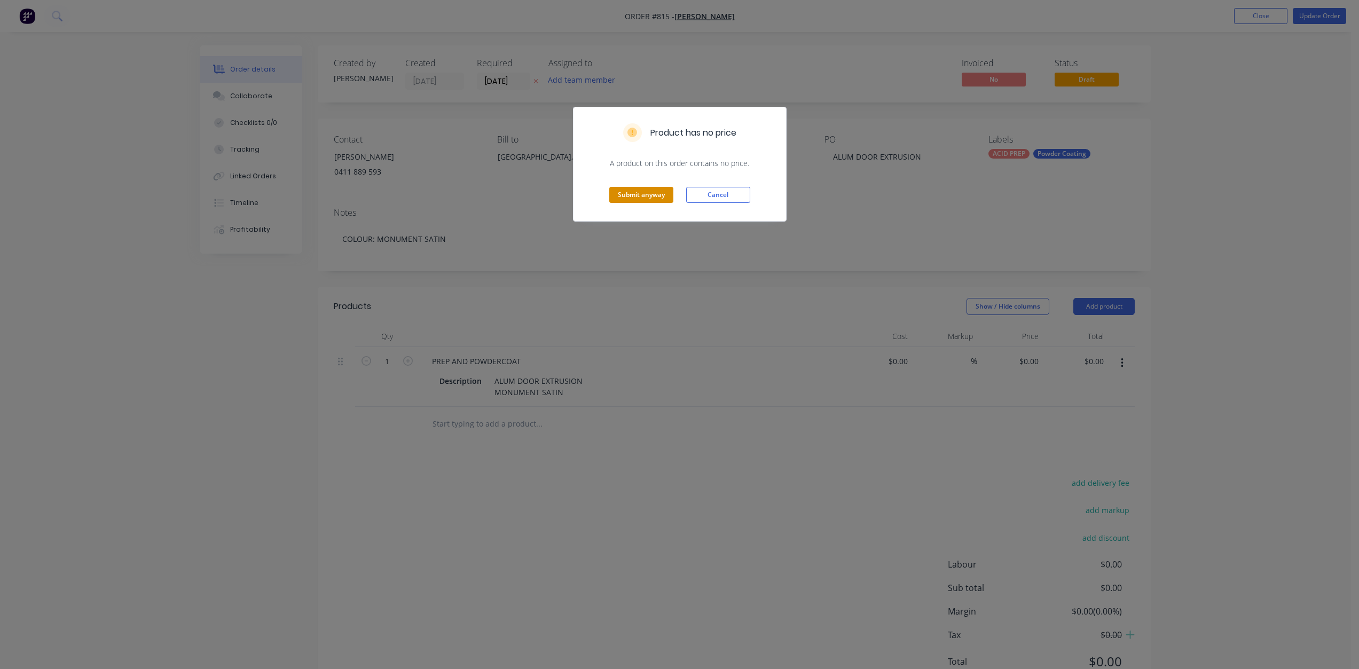
click at [645, 197] on button "Submit anyway" at bounding box center [642, 195] width 64 height 16
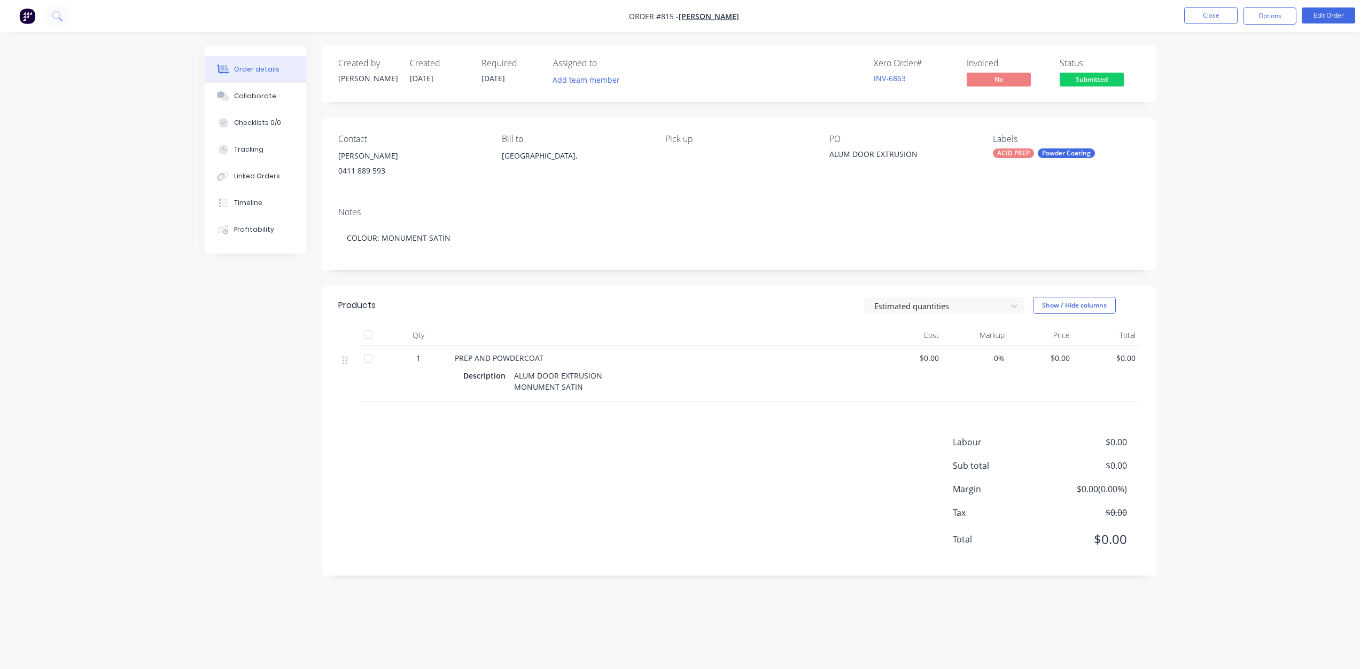
click at [1265, 19] on button "Options" at bounding box center [1269, 15] width 53 height 17
click at [1217, 129] on div "Work Order" at bounding box center [1237, 128] width 98 height 15
click at [1221, 108] on div "Without pricing" at bounding box center [1237, 107] width 98 height 15
